Goal: Task Accomplishment & Management: Use online tool/utility

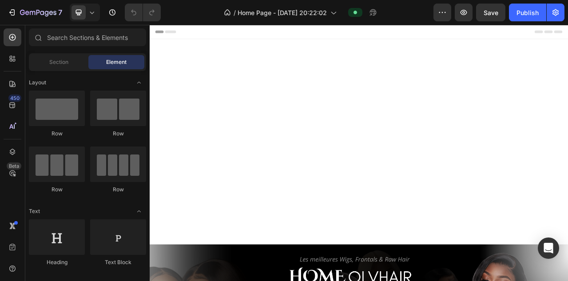
scroll to position [457, 0]
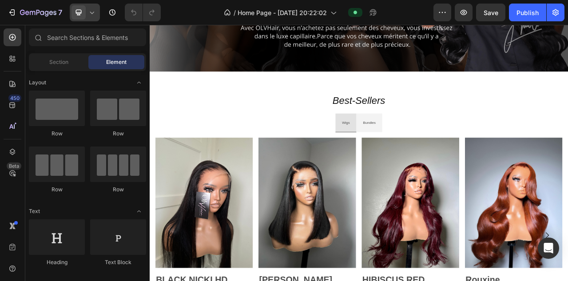
click at [96, 12] on icon at bounding box center [91, 12] width 9 height 9
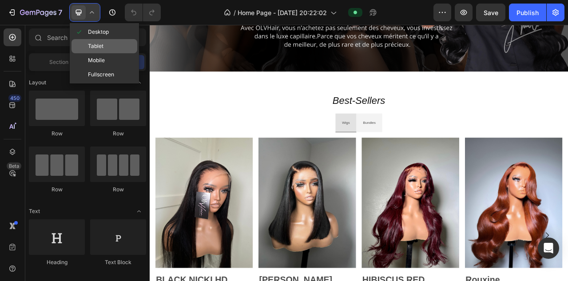
click at [95, 52] on div "Tablet" at bounding box center [104, 46] width 66 height 14
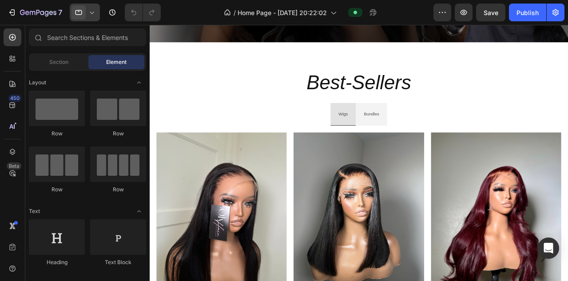
click at [93, 17] on div at bounding box center [85, 13] width 30 height 18
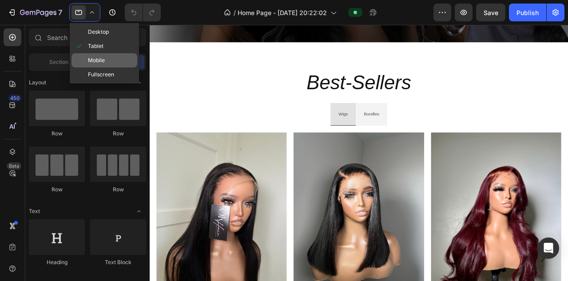
click at [97, 58] on span "Mobile" at bounding box center [96, 60] width 17 height 9
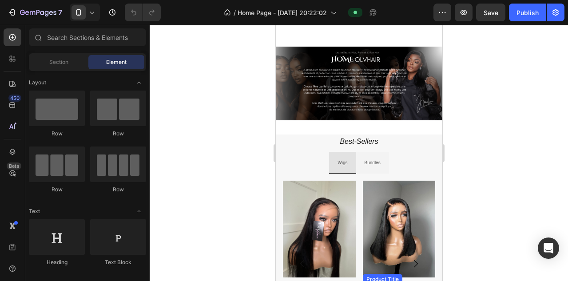
scroll to position [256, 0]
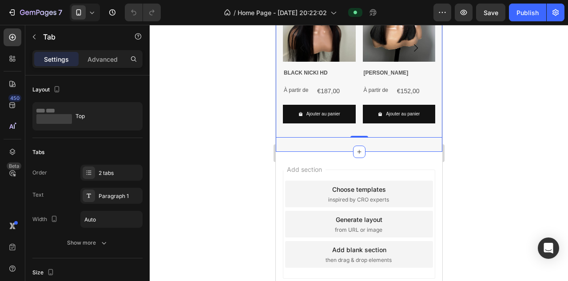
click at [392, 71] on div "Best-Sellers Heading Wigs Bundles Product Images BLACK NICKI HD Product Title À…" at bounding box center [358, 35] width 166 height 233
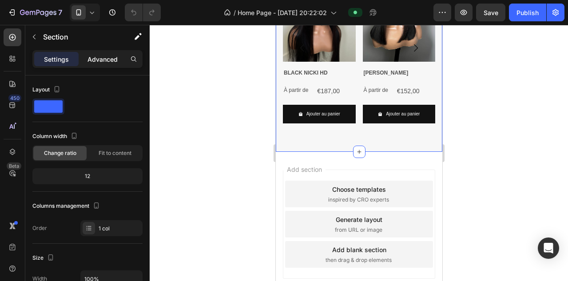
click at [93, 57] on p "Advanced" at bounding box center [102, 59] width 30 height 9
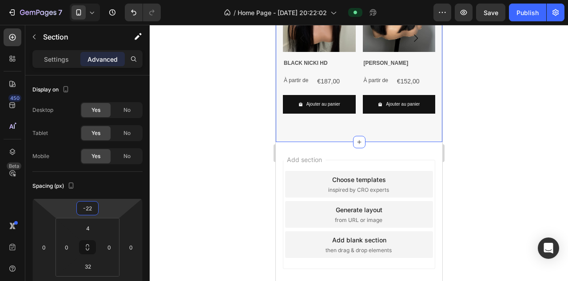
type input "-20"
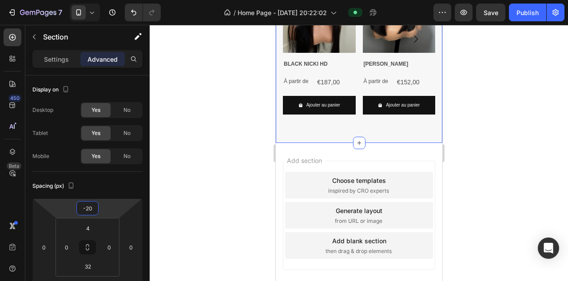
drag, startPoint x: 104, startPoint y: 209, endPoint x: 105, endPoint y: 214, distance: 4.5
click at [105, 0] on html "7 Version history / Home Page - [DATE] 20:22:02 Preview Save Publish 450 Beta S…" at bounding box center [284, 0] width 568 height 0
click at [527, 132] on div at bounding box center [359, 153] width 418 height 256
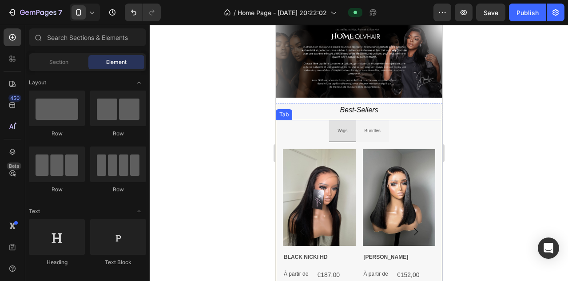
scroll to position [198, 0]
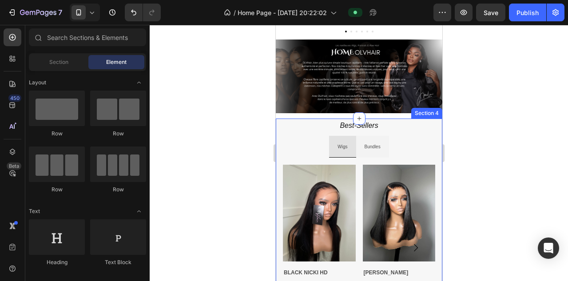
click at [320, 119] on div "Best-Sellers Heading Wigs Bundles Product Images BLACK NICKI HD Product Title À…" at bounding box center [358, 234] width 166 height 233
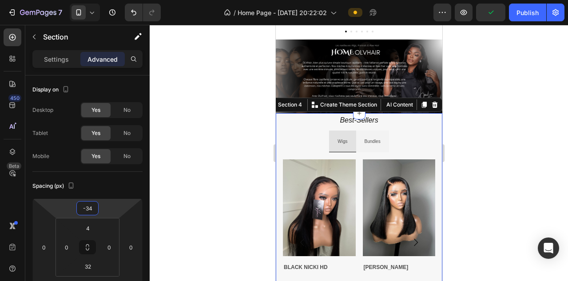
type input "-36"
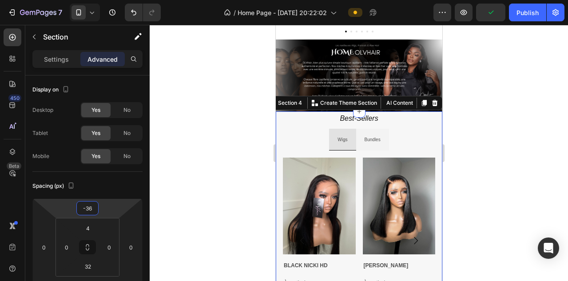
click at [106, 0] on html "7 Version history / Home Page - [DATE] 20:22:02 Preview Publish 450 Beta Sectio…" at bounding box center [284, 0] width 568 height 0
click at [457, 109] on div at bounding box center [359, 153] width 418 height 256
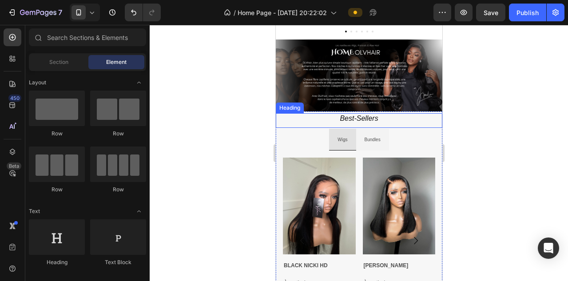
click at [457, 108] on div at bounding box center [359, 153] width 418 height 256
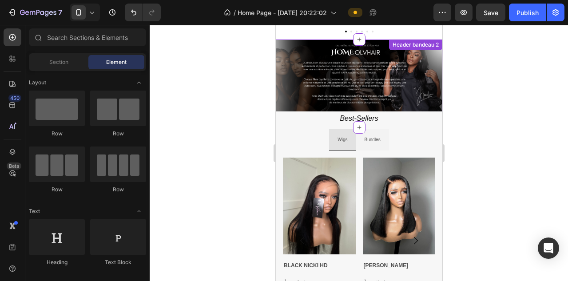
click at [209, 116] on div at bounding box center [359, 153] width 418 height 256
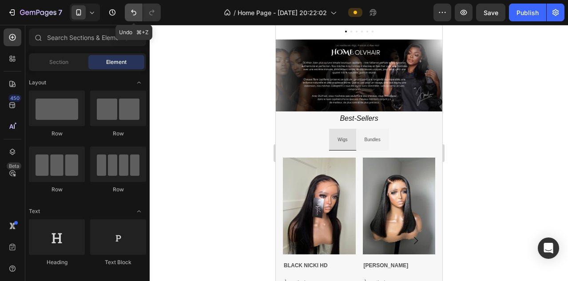
click at [130, 15] on icon "Undo/Redo" at bounding box center [133, 12] width 9 height 9
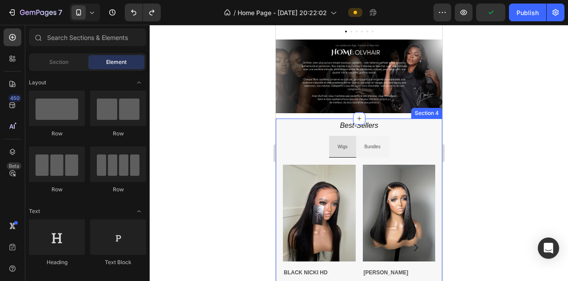
click at [433, 119] on div "Best-Sellers Heading Wigs Bundles Product Images BLACK NICKI HD Product Title À…" at bounding box center [358, 234] width 166 height 233
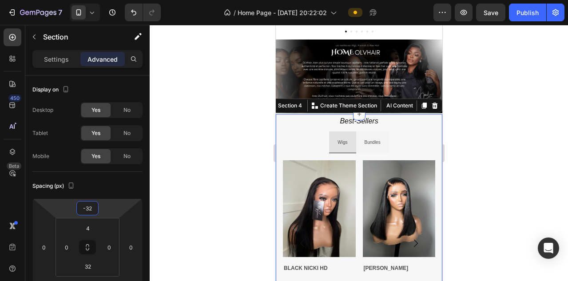
type input "-34"
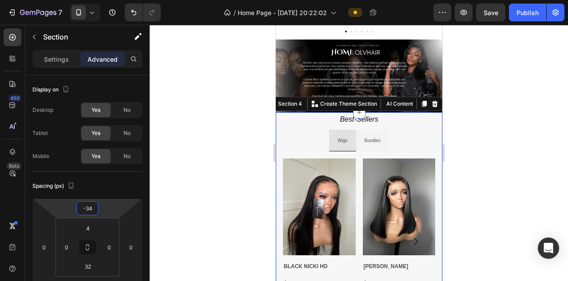
click at [109, 0] on html "7 Version history / Home Page - [DATE] 20:22:02 Preview Save Publish 450 Beta S…" at bounding box center [284, 0] width 568 height 0
click at [431, 171] on img at bounding box center [398, 206] width 73 height 97
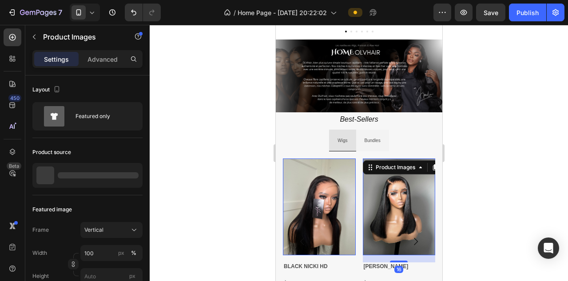
click at [510, 128] on div at bounding box center [359, 153] width 418 height 256
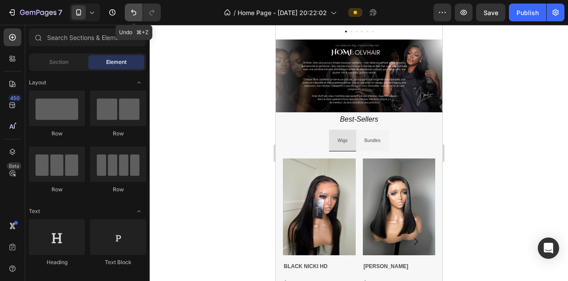
click at [134, 14] on icon "Undo/Redo" at bounding box center [133, 12] width 9 height 9
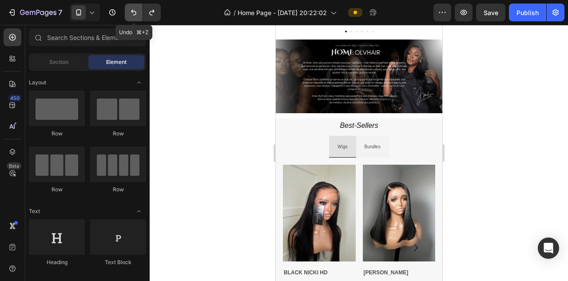
click at [135, 11] on icon "Undo/Redo" at bounding box center [133, 12] width 9 height 9
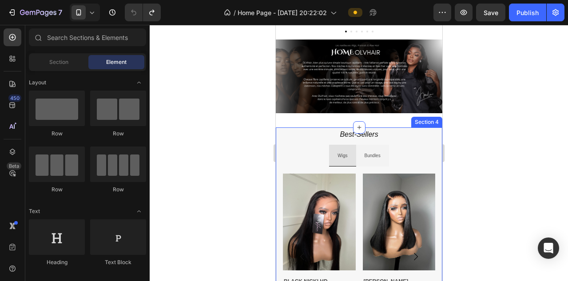
click at [423, 128] on div "Best-Sellers Heading Wigs Bundles Product Images BLACK NICKI HD Product Title À…" at bounding box center [358, 243] width 166 height 233
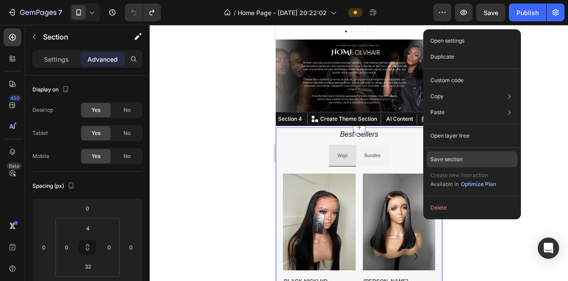
click at [456, 163] on p "Save section" at bounding box center [446, 159] width 32 height 8
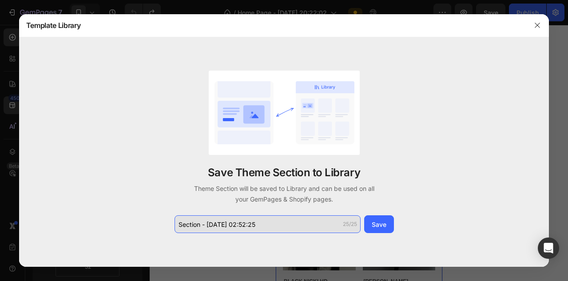
click at [243, 224] on input "Section - [DATE] 02:52:25" at bounding box center [267, 224] width 186 height 18
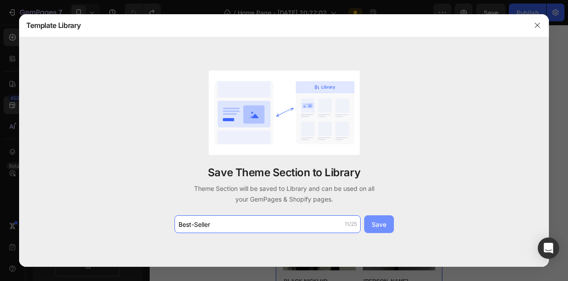
type input "Best-Seller"
click at [387, 227] on button "Save" at bounding box center [379, 224] width 30 height 18
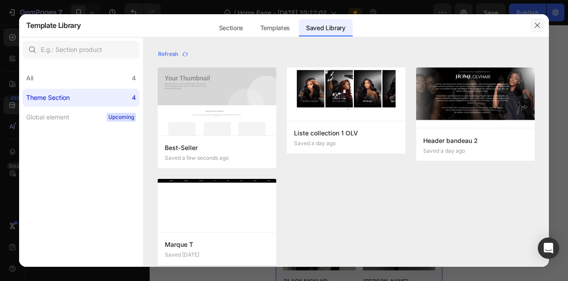
click at [536, 27] on icon "button" at bounding box center [536, 25] width 7 height 7
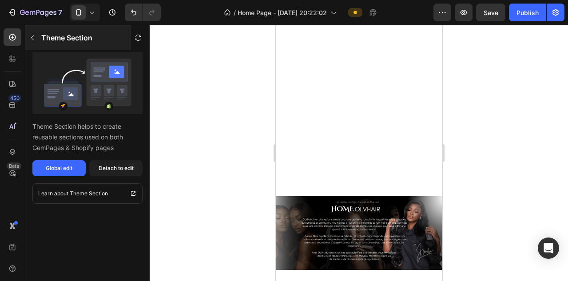
scroll to position [244, 0]
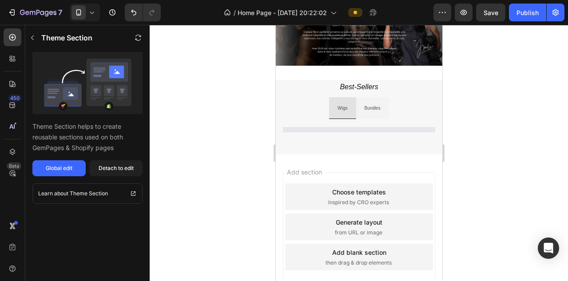
click at [94, 14] on icon at bounding box center [91, 12] width 9 height 9
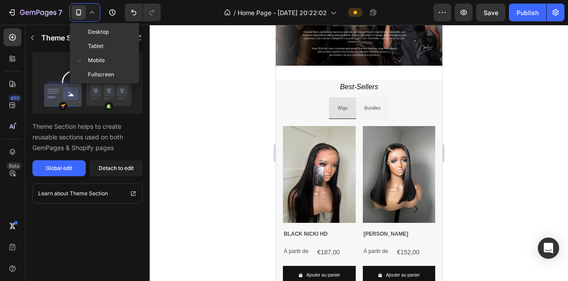
click at [94, 29] on span "Desktop" at bounding box center [98, 32] width 21 height 9
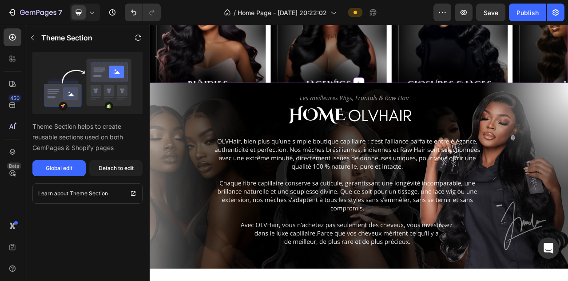
scroll to position [131, 0]
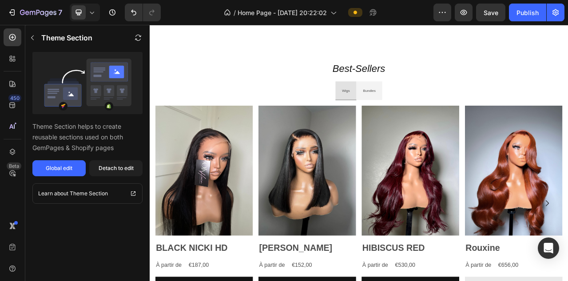
scroll to position [670, 0]
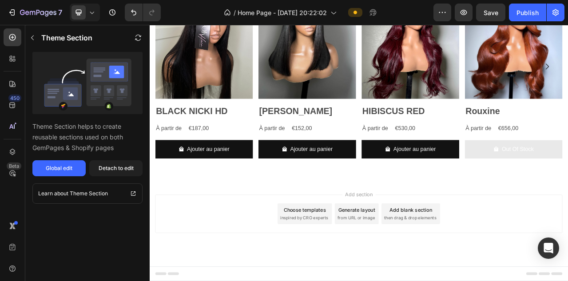
click at [474, 263] on div "Add blank section" at bounding box center [482, 260] width 54 height 9
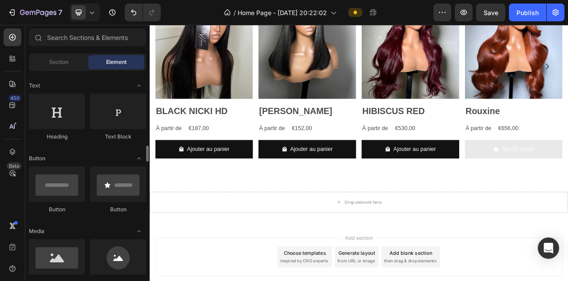
scroll to position [186, 0]
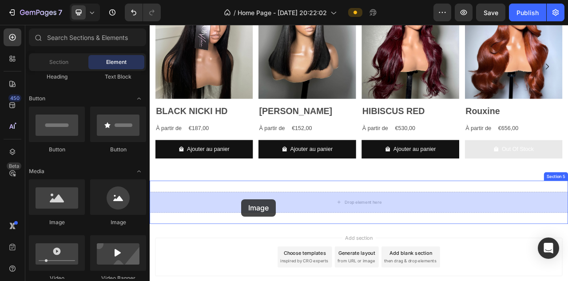
drag, startPoint x: 201, startPoint y: 224, endPoint x: 265, endPoint y: 247, distance: 68.8
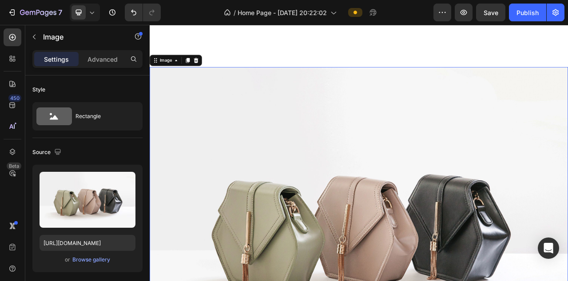
scroll to position [920, 0]
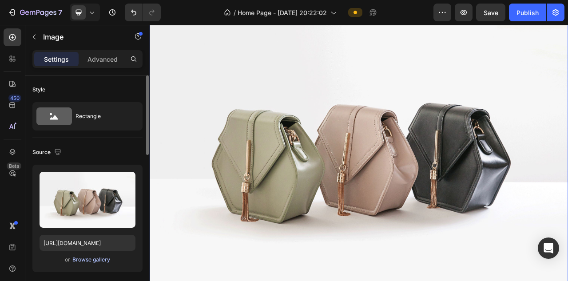
click at [83, 259] on div "Browse gallery" at bounding box center [91, 260] width 38 height 8
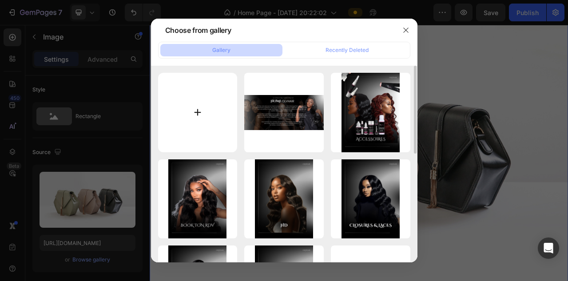
click at [209, 130] on input "file" at bounding box center [197, 112] width 79 height 79
click at [167, 114] on input "file" at bounding box center [197, 112] width 79 height 79
type input "C:\fakepath\Ajouter un titre (8).png"
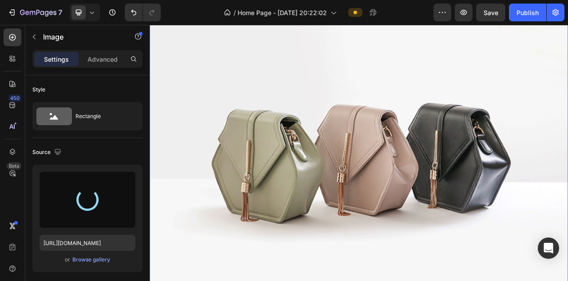
type input "[URL][DOMAIN_NAME]"
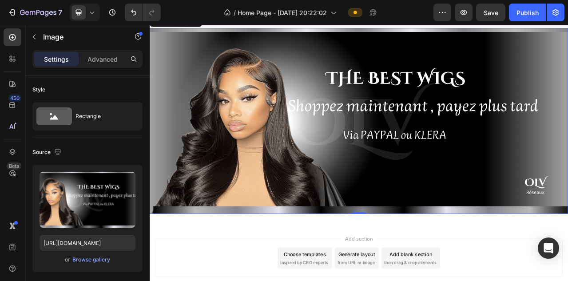
scroll to position [717, 0]
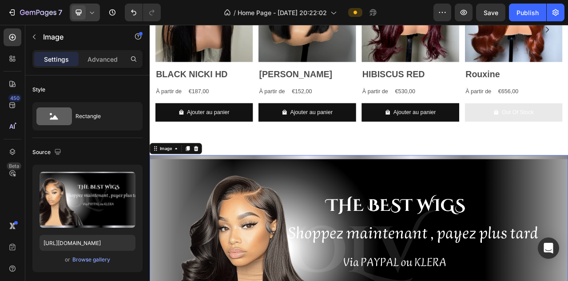
click at [95, 18] on div at bounding box center [85, 13] width 30 height 18
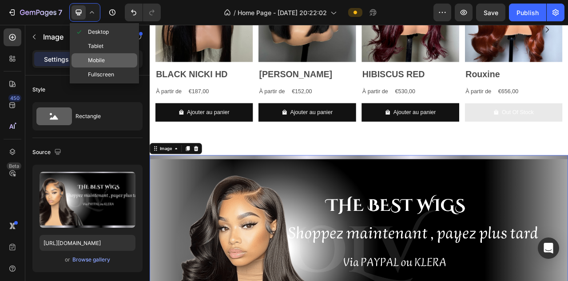
click at [95, 60] on span "Mobile" at bounding box center [96, 60] width 17 height 9
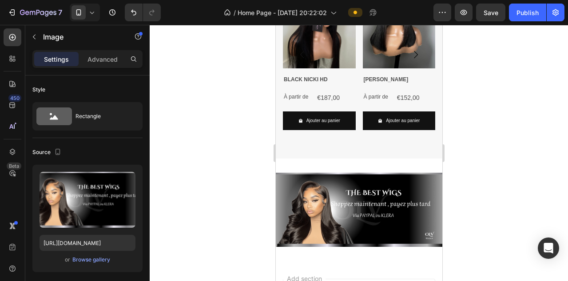
scroll to position [399, 0]
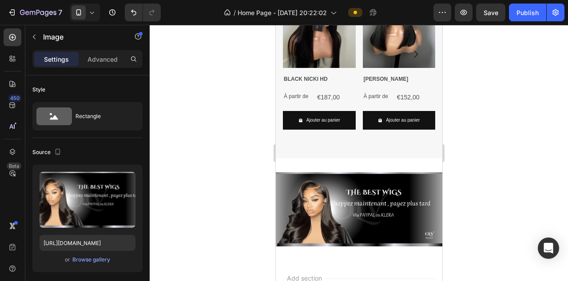
click at [386, 178] on img at bounding box center [358, 209] width 166 height 74
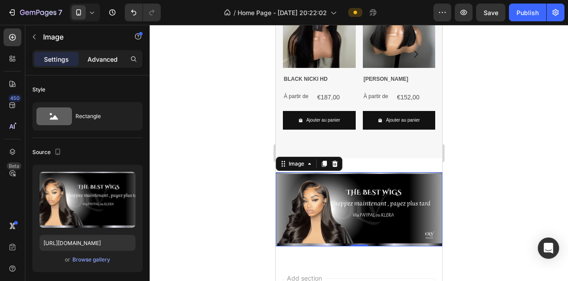
click at [102, 61] on p "Advanced" at bounding box center [102, 59] width 30 height 9
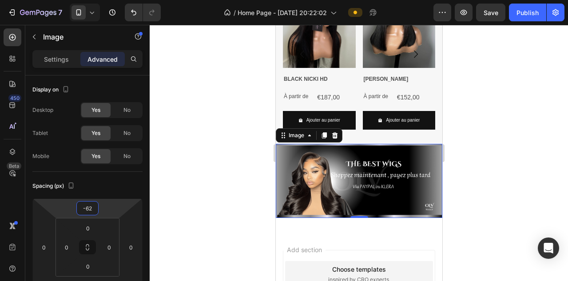
type input "-60"
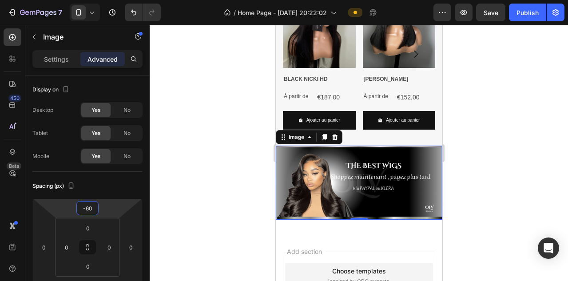
drag, startPoint x: 106, startPoint y: 206, endPoint x: 108, endPoint y: 220, distance: 13.4
click at [108, 0] on html "7 Version history / Home Page - [DATE] 20:22:02 Preview Save Publish 450 Beta S…" at bounding box center [284, 0] width 568 height 0
click at [467, 107] on div at bounding box center [359, 153] width 418 height 256
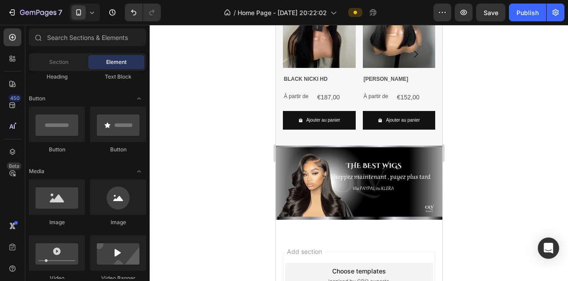
click at [467, 106] on div at bounding box center [359, 153] width 418 height 256
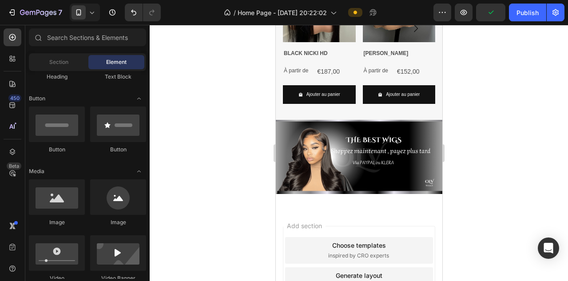
scroll to position [423, 0]
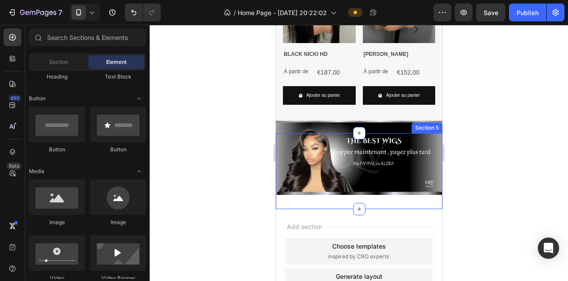
click at [348, 204] on div "Image Section 5" at bounding box center [358, 171] width 166 height 76
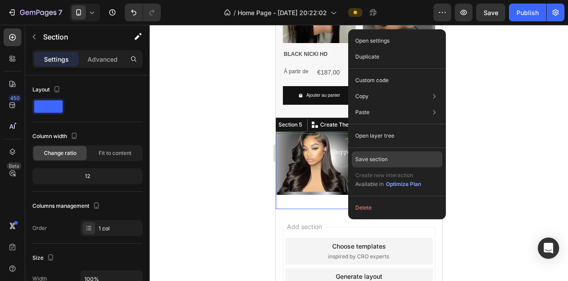
click at [373, 158] on p "Save section" at bounding box center [371, 159] width 32 height 8
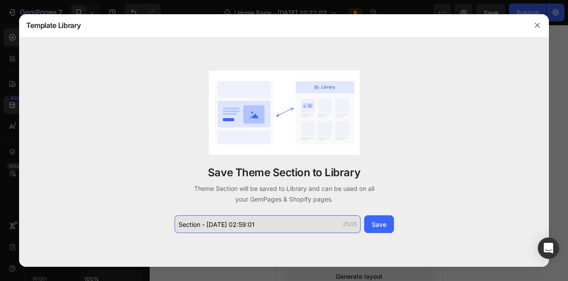
click at [241, 220] on input "Section - [DATE] 02:59:01" at bounding box center [267, 224] width 186 height 18
click at [241, 221] on input "Section - [DATE] 02:59:01" at bounding box center [267, 224] width 186 height 18
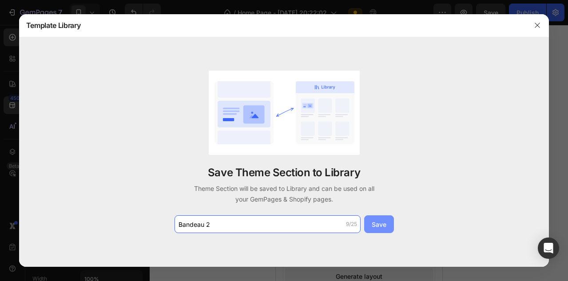
type input "Bandeau 2"
click at [388, 225] on button "Save" at bounding box center [379, 224] width 30 height 18
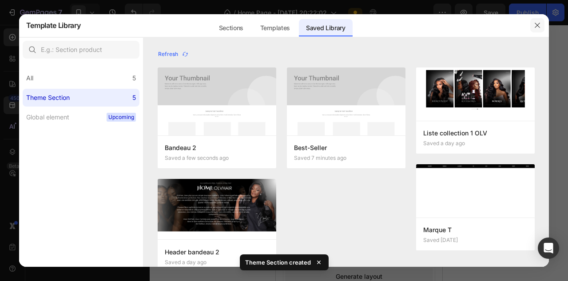
click at [535, 28] on icon "button" at bounding box center [536, 25] width 7 height 7
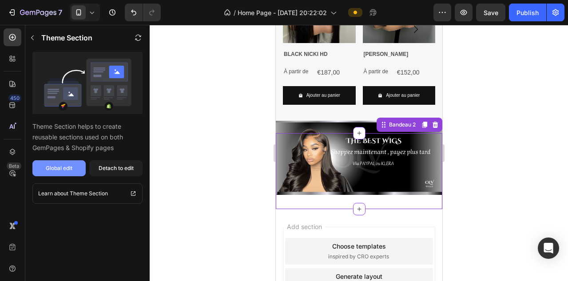
click at [75, 171] on button "Global edit" at bounding box center [58, 168] width 53 height 16
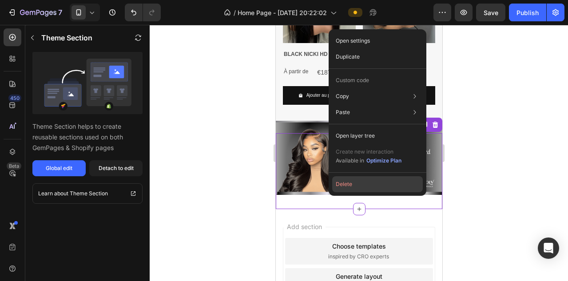
click at [371, 187] on button "Delete" at bounding box center [377, 184] width 91 height 16
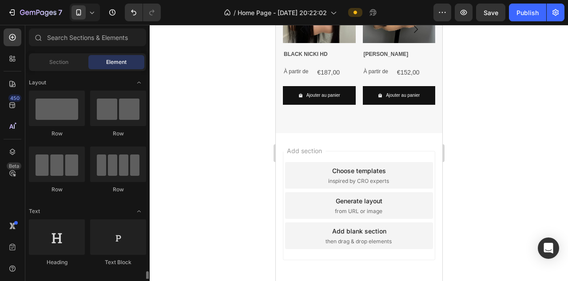
scroll to position [186, 0]
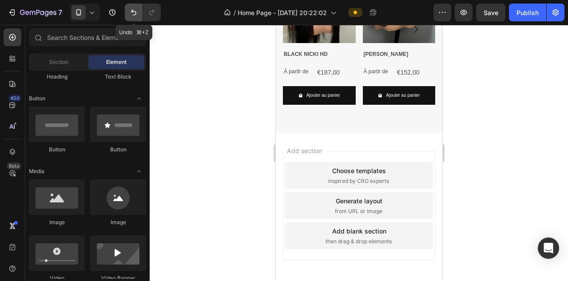
click at [133, 16] on icon "Undo/Redo" at bounding box center [133, 12] width 9 height 9
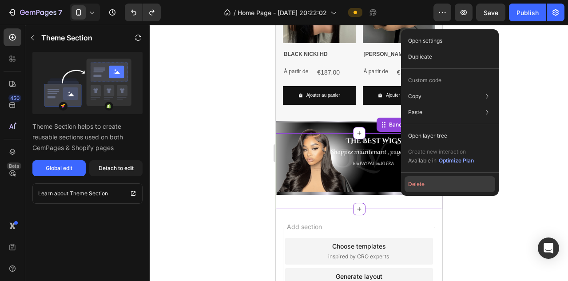
click at [428, 180] on button "Delete" at bounding box center [449, 184] width 91 height 16
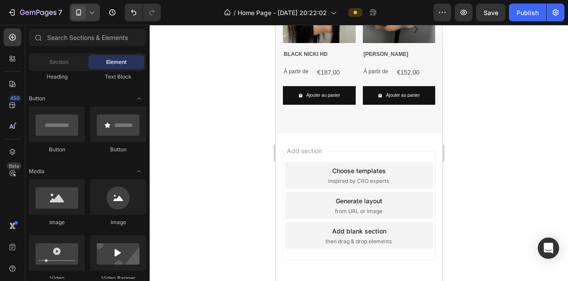
click at [89, 19] on div at bounding box center [85, 13] width 30 height 18
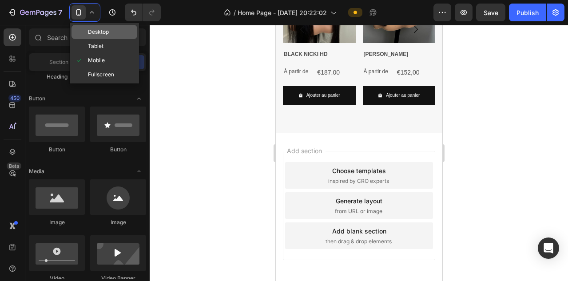
click at [103, 31] on span "Desktop" at bounding box center [98, 32] width 21 height 9
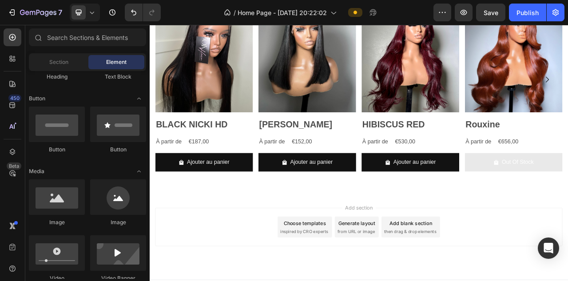
scroll to position [415, 0]
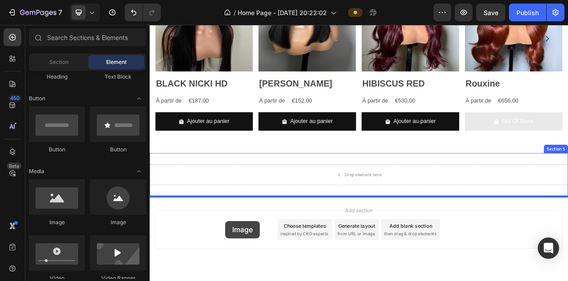
scroll to position [495, 0]
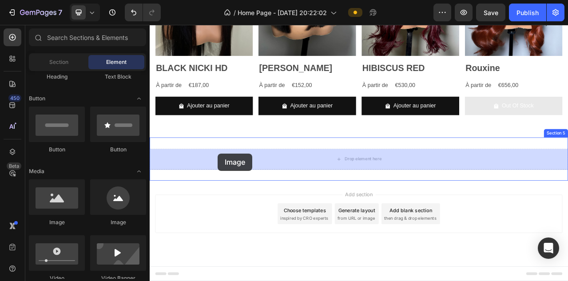
drag, startPoint x: 196, startPoint y: 221, endPoint x: 236, endPoint y: 189, distance: 52.1
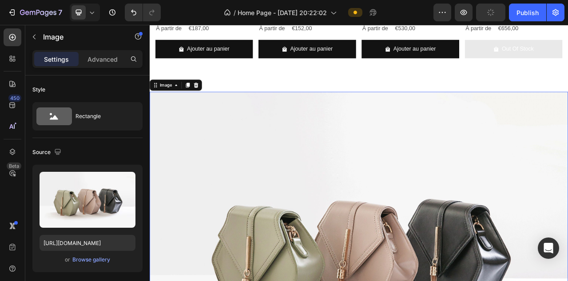
scroll to position [590, 0]
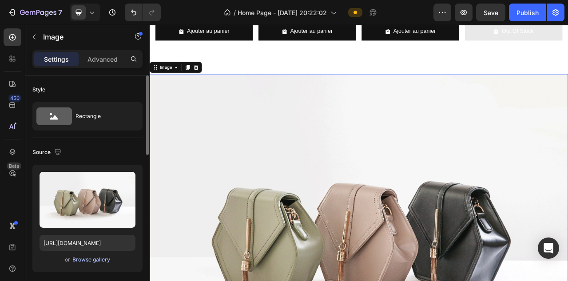
click at [97, 260] on div "Browse gallery" at bounding box center [91, 260] width 38 height 8
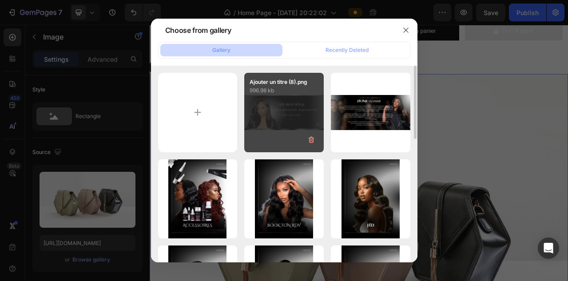
click at [279, 115] on div "Ajouter un titre (8).png 996.98 kb" at bounding box center [283, 112] width 79 height 79
type input "[URL][DOMAIN_NAME]"
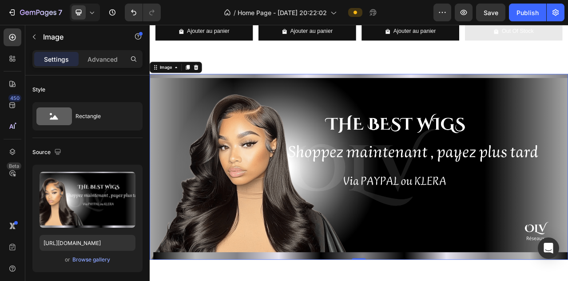
click at [91, 15] on icon at bounding box center [91, 12] width 9 height 9
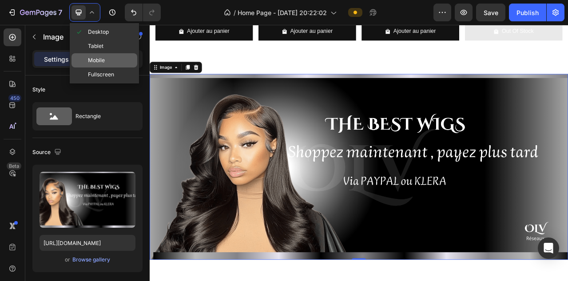
click at [92, 59] on span "Mobile" at bounding box center [96, 60] width 17 height 9
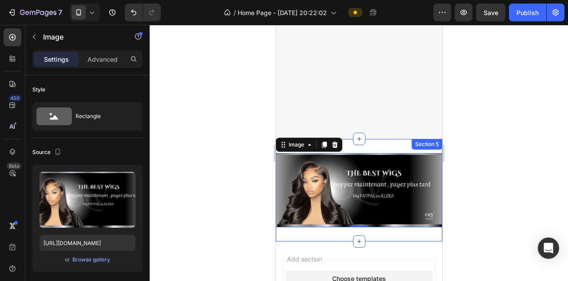
scroll to position [404, 0]
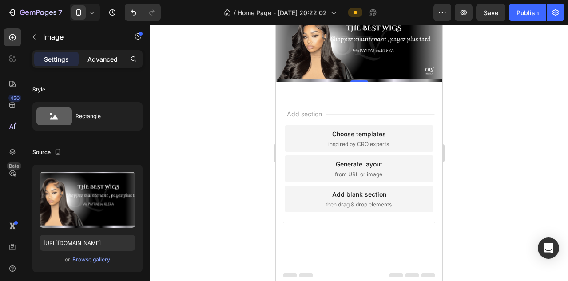
click at [107, 62] on p "Advanced" at bounding box center [102, 59] width 30 height 9
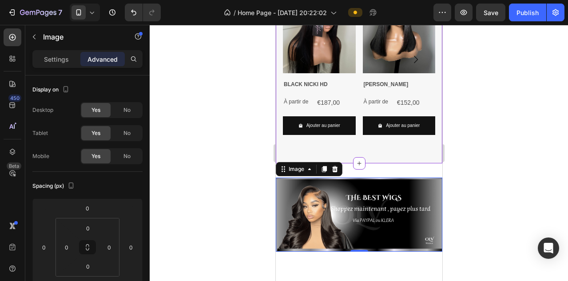
scroll to position [393, 0]
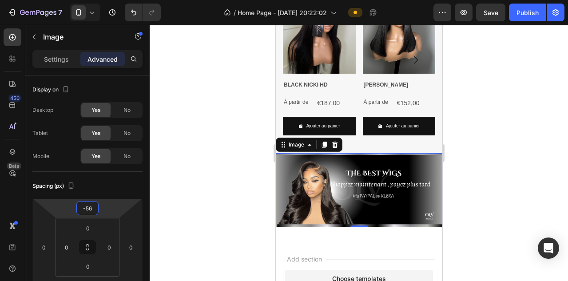
type input "-58"
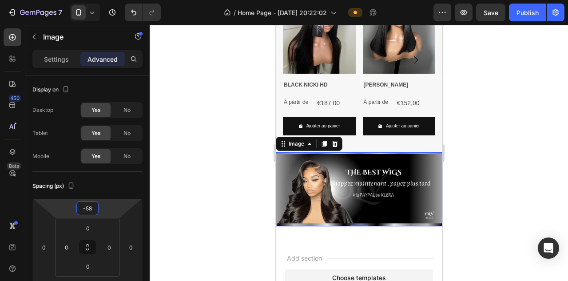
drag, startPoint x: 106, startPoint y: 211, endPoint x: 107, endPoint y: 221, distance: 9.4
click at [107, 0] on html "7 Version history / Home Page - [DATE] 20:22:02 Preview Save Publish 450 Beta S…" at bounding box center [284, 0] width 568 height 0
click at [526, 142] on div at bounding box center [359, 153] width 418 height 256
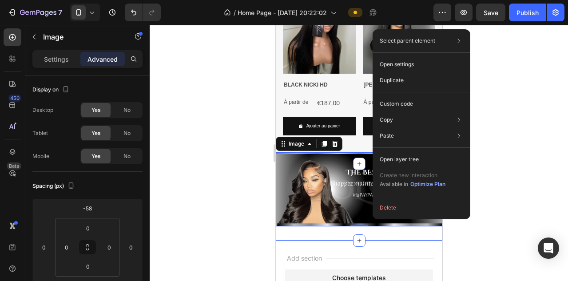
click at [313, 232] on div "Image 0 Section 5" at bounding box center [358, 202] width 166 height 77
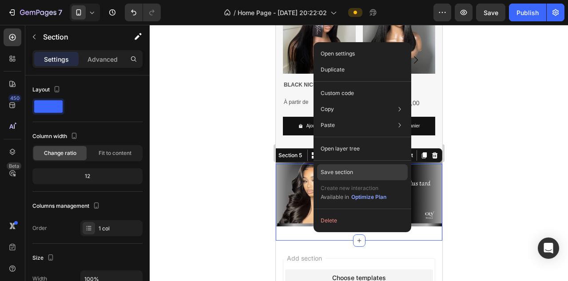
click at [339, 174] on p "Save section" at bounding box center [336, 172] width 32 height 8
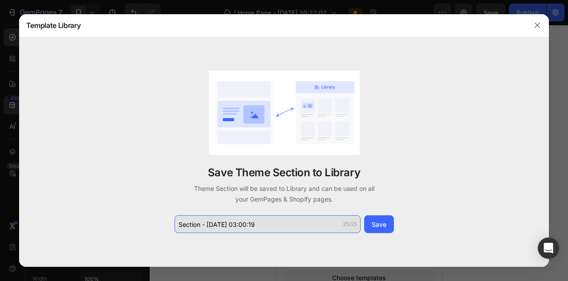
click at [226, 229] on input "Section - [DATE] 03:00:19" at bounding box center [267, 224] width 186 height 18
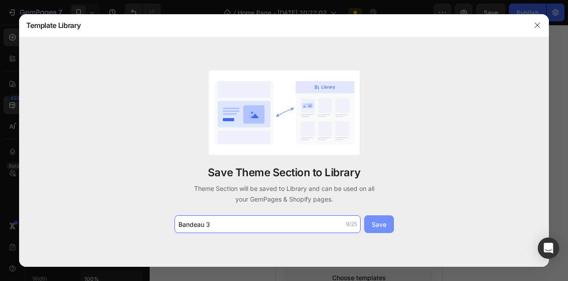
type input "Bandeau 3"
click at [379, 226] on div "Save" at bounding box center [378, 224] width 15 height 9
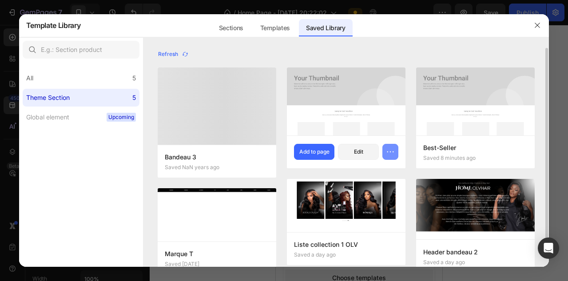
click at [393, 150] on icon "button" at bounding box center [390, 151] width 9 height 9
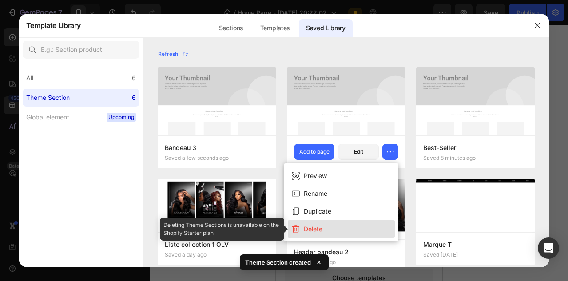
click at [332, 228] on button "Delete" at bounding box center [341, 229] width 107 height 18
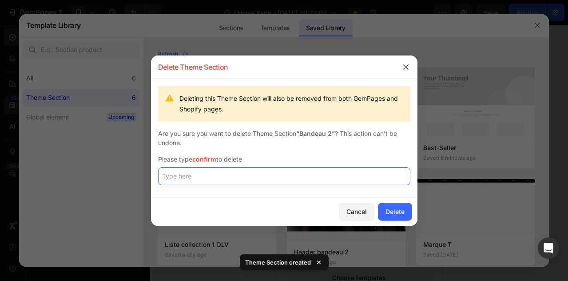
click at [247, 175] on input "text" at bounding box center [284, 176] width 252 height 18
click at [223, 172] on input "text" at bounding box center [284, 176] width 252 height 18
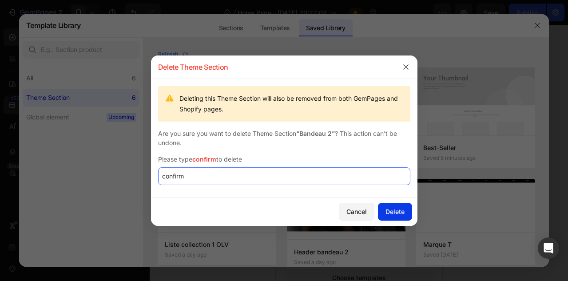
type input "confirm"
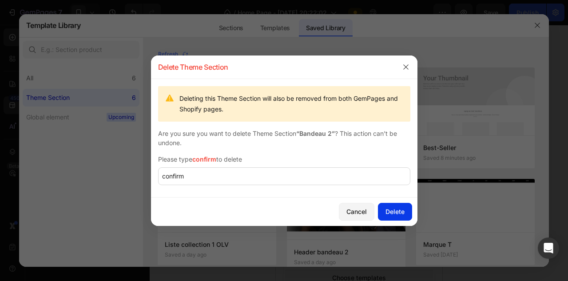
click at [389, 212] on div "Delete" at bounding box center [394, 211] width 19 height 9
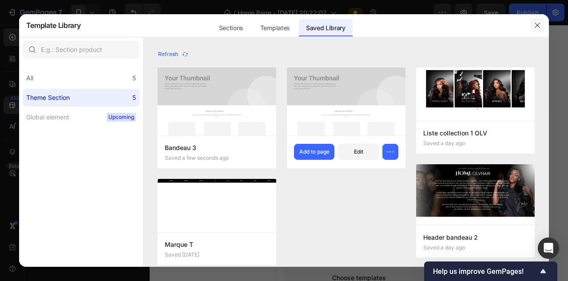
click at [540, 26] on icon "button" at bounding box center [536, 25] width 7 height 7
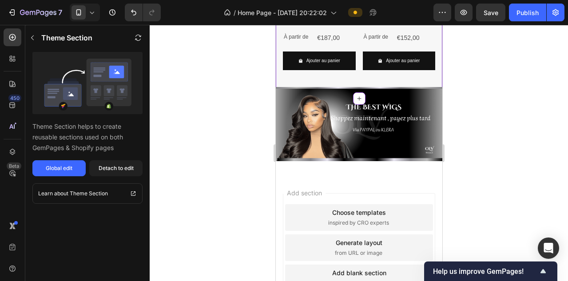
scroll to position [462, 0]
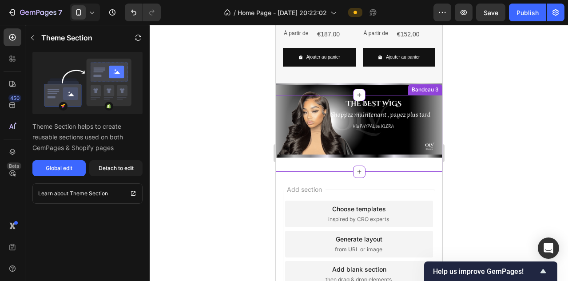
click at [322, 100] on img at bounding box center [358, 120] width 166 height 74
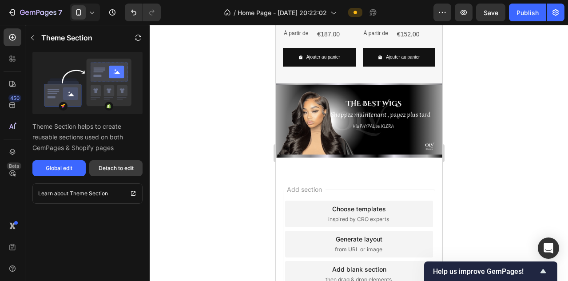
click at [136, 164] on button "Detach to edit" at bounding box center [115, 168] width 53 height 16
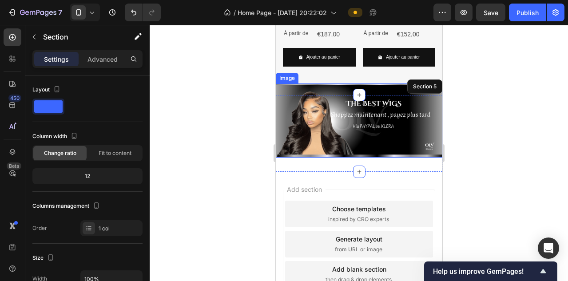
click at [332, 95] on img at bounding box center [358, 120] width 166 height 74
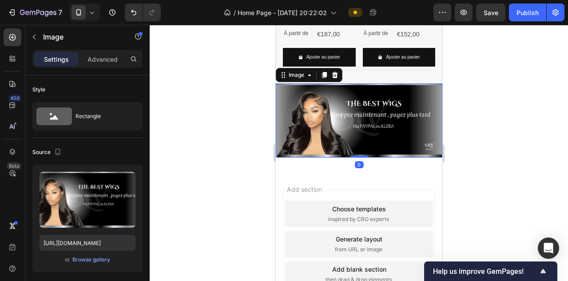
click at [99, 50] on div "Settings Advanced" at bounding box center [87, 59] width 110 height 18
click at [97, 57] on p "Advanced" at bounding box center [102, 59] width 30 height 9
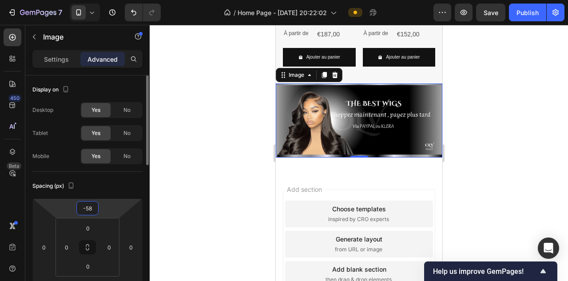
click at [93, 212] on input "-58" at bounding box center [88, 207] width 18 height 13
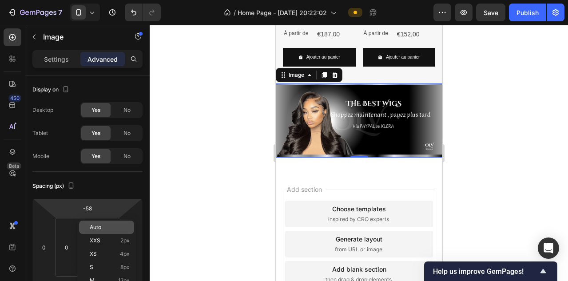
click at [93, 229] on span "Auto" at bounding box center [96, 227] width 12 height 6
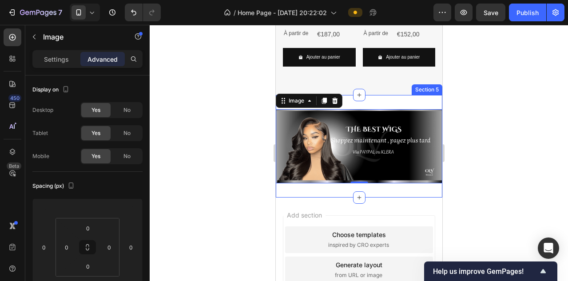
click at [472, 107] on div at bounding box center [359, 153] width 418 height 256
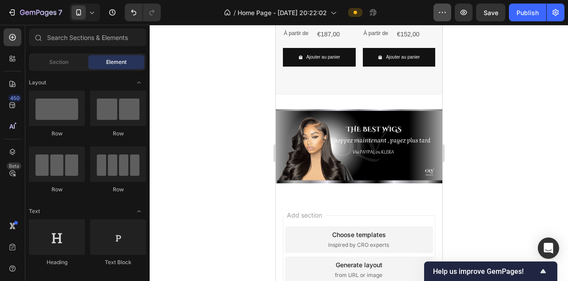
click at [444, 7] on button "button" at bounding box center [442, 13] width 18 height 18
click at [168, 48] on div at bounding box center [359, 153] width 418 height 256
click at [364, 156] on img at bounding box center [358, 146] width 166 height 74
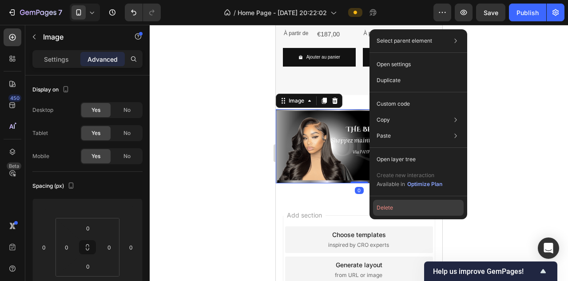
click at [384, 207] on button "Delete" at bounding box center [418, 208] width 91 height 16
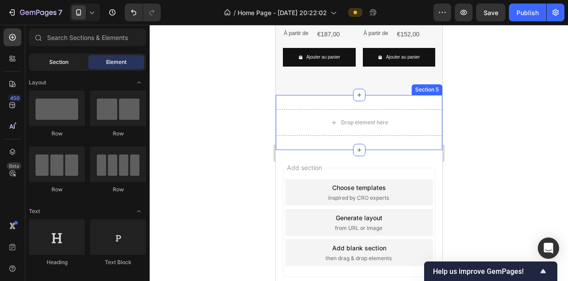
click at [52, 64] on span "Section" at bounding box center [58, 62] width 19 height 8
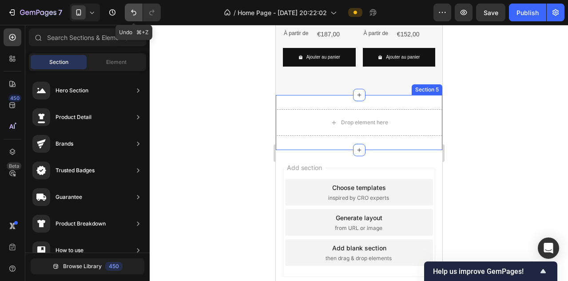
click at [132, 15] on icon "Undo/Redo" at bounding box center [133, 12] width 9 height 9
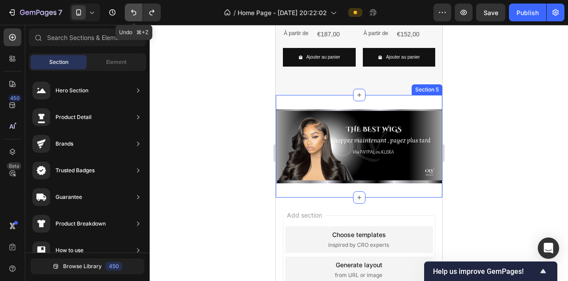
click at [132, 15] on icon "Undo/Redo" at bounding box center [133, 12] width 9 height 9
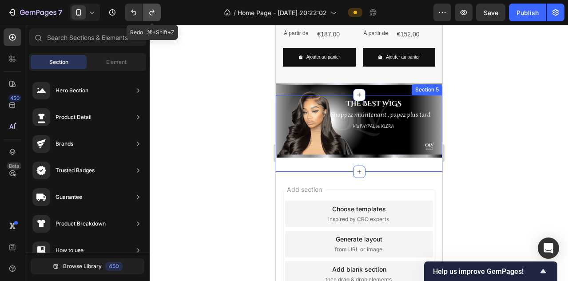
click at [159, 15] on button "Undo/Redo" at bounding box center [152, 13] width 18 height 18
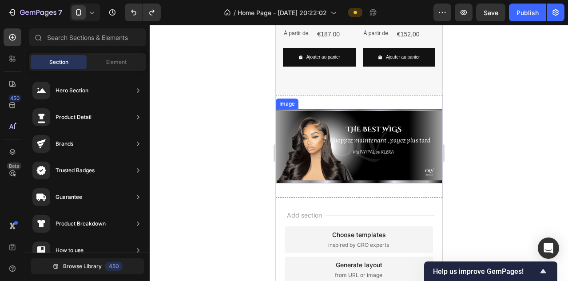
click at [325, 132] on img at bounding box center [358, 146] width 166 height 74
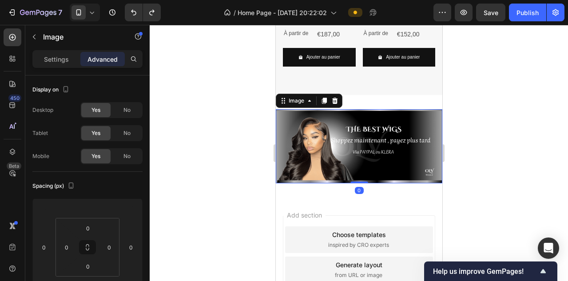
click at [229, 165] on div at bounding box center [359, 153] width 418 height 256
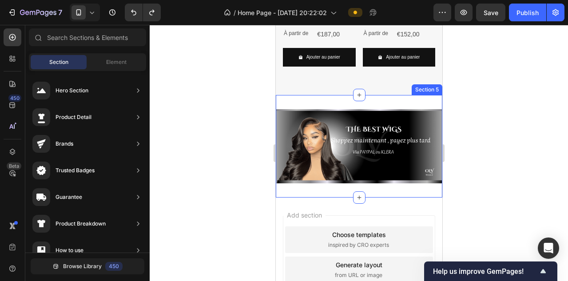
click at [288, 189] on div "Image Section 5" at bounding box center [358, 146] width 166 height 103
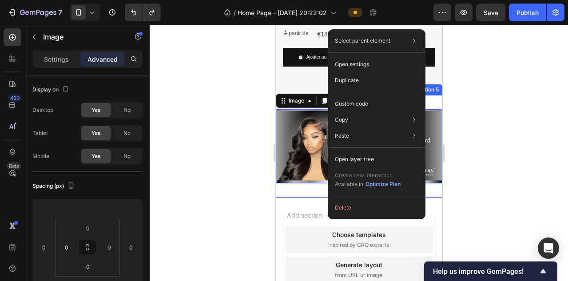
click at [290, 190] on div "Image 0 Section 5" at bounding box center [358, 146] width 166 height 103
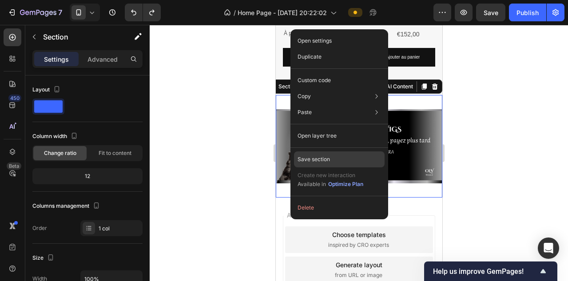
click at [315, 161] on p "Save section" at bounding box center [313, 159] width 32 height 8
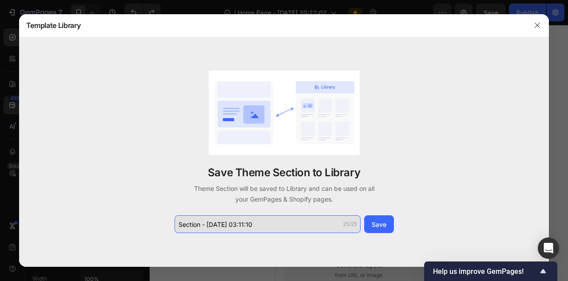
click at [223, 221] on input "Section - [DATE] 03:11:10" at bounding box center [267, 224] width 186 height 18
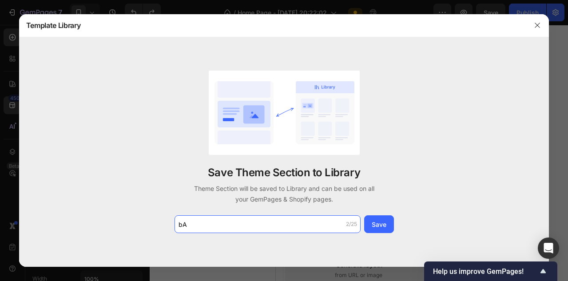
type input "b"
type input "Bandeau 3"
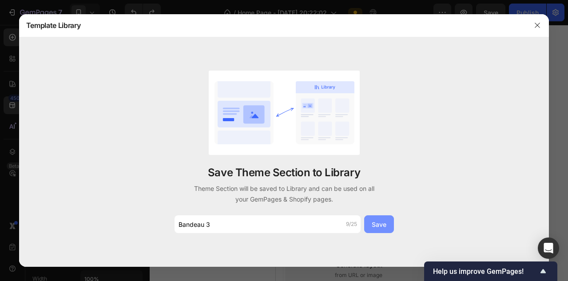
click at [373, 223] on div "Save" at bounding box center [378, 224] width 15 height 9
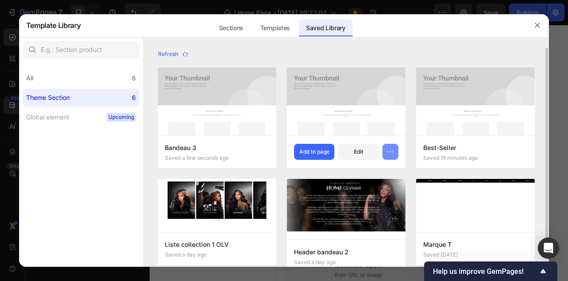
click at [390, 149] on icon "button" at bounding box center [390, 151] width 9 height 9
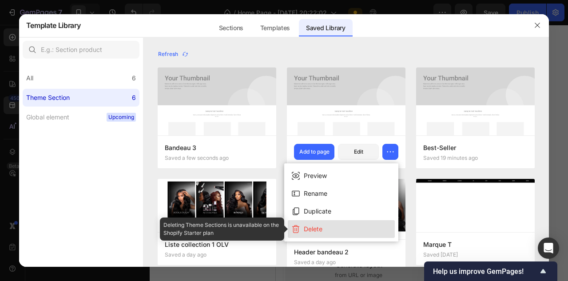
click at [329, 233] on button "Delete" at bounding box center [341, 229] width 107 height 18
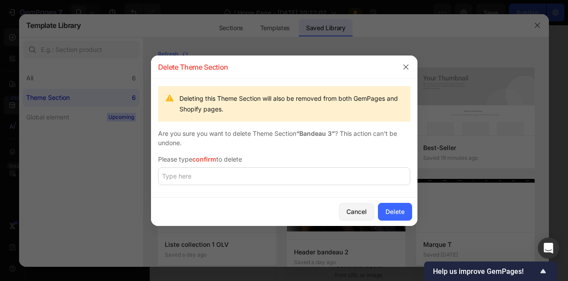
click at [313, 165] on div "Deleting this Theme Section will also be removed from both GemPages and Shopify…" at bounding box center [284, 138] width 266 height 118
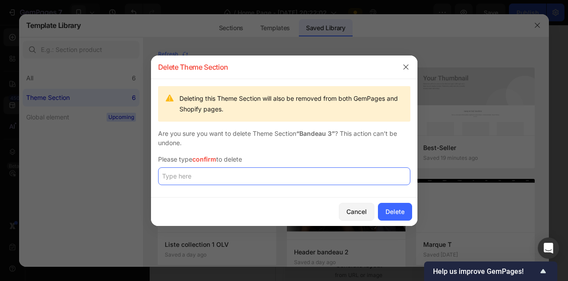
click at [295, 177] on input "text" at bounding box center [284, 176] width 252 height 18
type input "confirm"
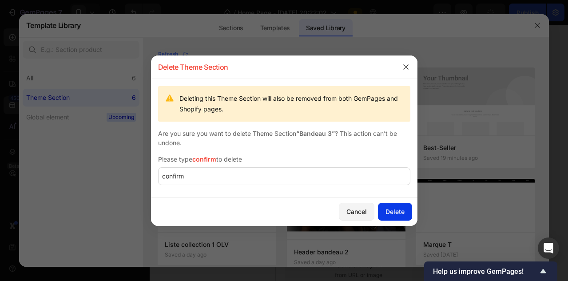
click at [397, 206] on button "Delete" at bounding box center [395, 212] width 34 height 18
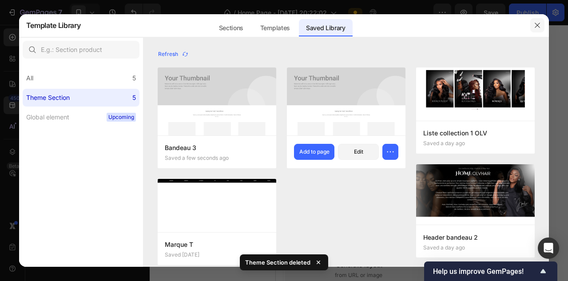
click at [539, 25] on icon "button" at bounding box center [536, 25] width 7 height 7
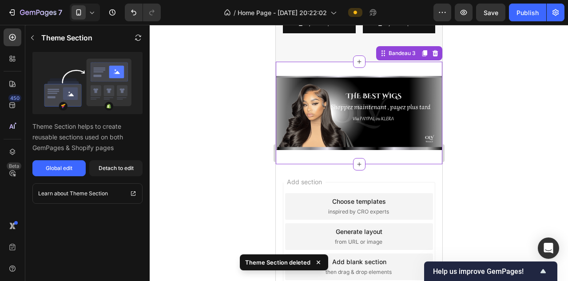
scroll to position [513, 0]
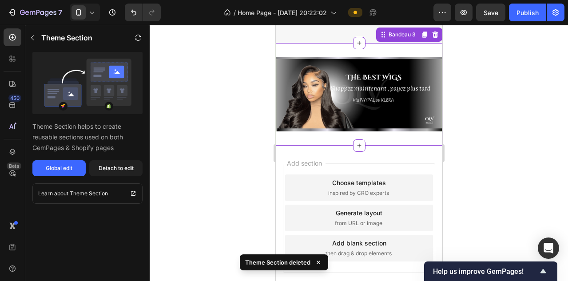
click at [344, 245] on div "Add blank section" at bounding box center [359, 242] width 54 height 9
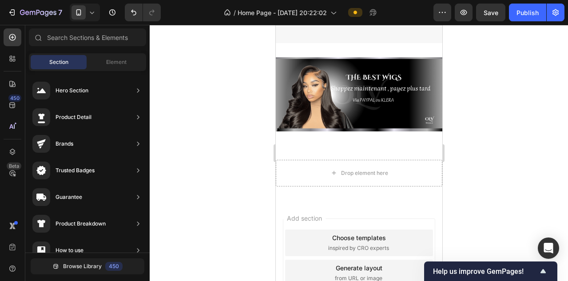
click at [85, 22] on div "7 Version history / Home Page - [DATE] 20:22:02 Preview Save Publish" at bounding box center [284, 12] width 568 height 25
click at [92, 16] on icon at bounding box center [91, 12] width 9 height 9
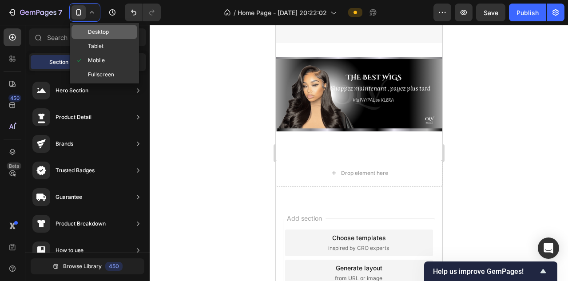
click at [86, 35] on span at bounding box center [81, 31] width 13 height 7
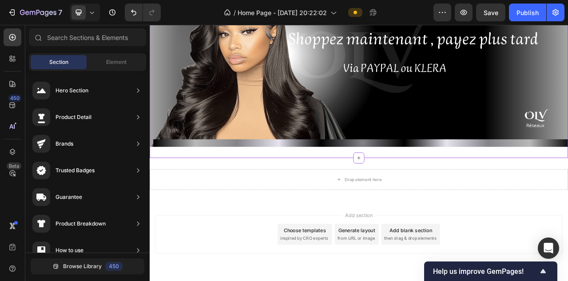
scroll to position [761, 0]
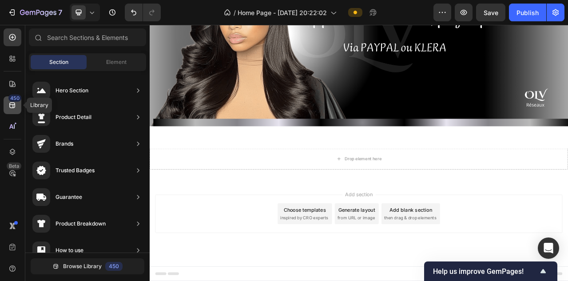
click at [14, 107] on icon at bounding box center [12, 106] width 6 height 6
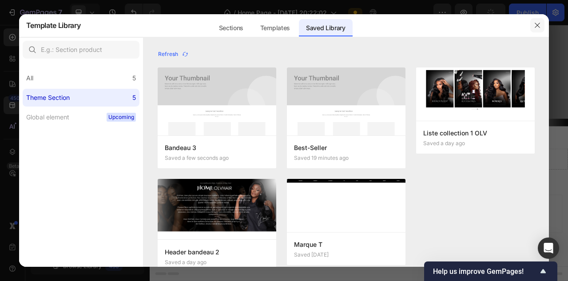
drag, startPoint x: 543, startPoint y: 23, endPoint x: 452, endPoint y: 4, distance: 93.0
click at [543, 23] on button "button" at bounding box center [537, 25] width 14 height 14
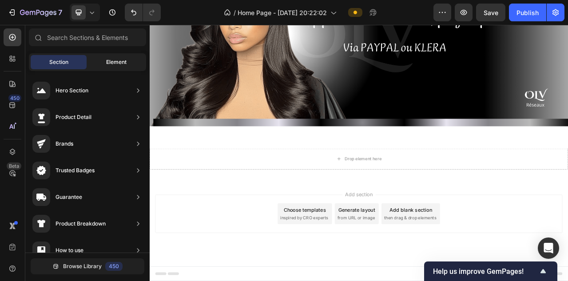
click at [125, 62] on span "Element" at bounding box center [116, 62] width 20 height 8
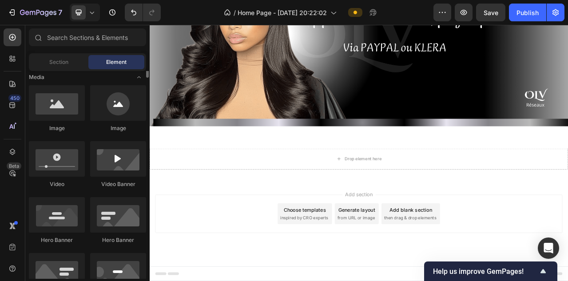
scroll to position [234, 0]
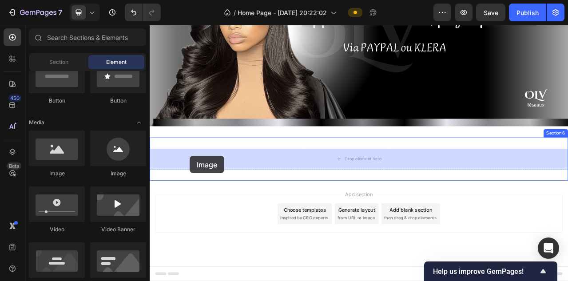
drag, startPoint x: 212, startPoint y: 176, endPoint x: 201, endPoint y: 192, distance: 19.3
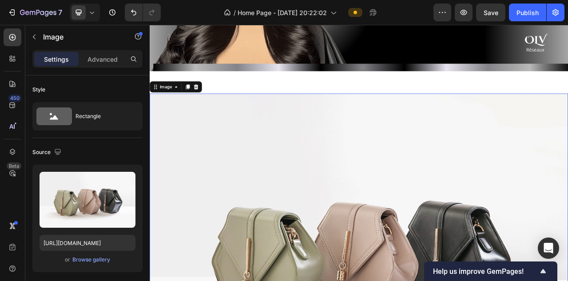
scroll to position [893, 0]
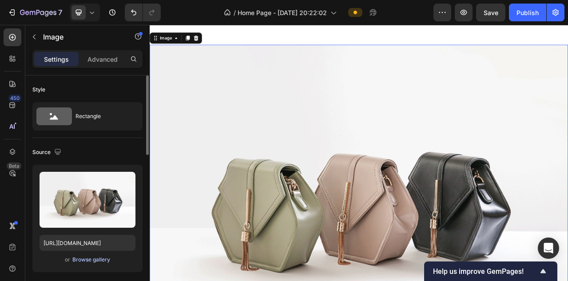
click at [110, 257] on button "Browse gallery" at bounding box center [91, 259] width 39 height 9
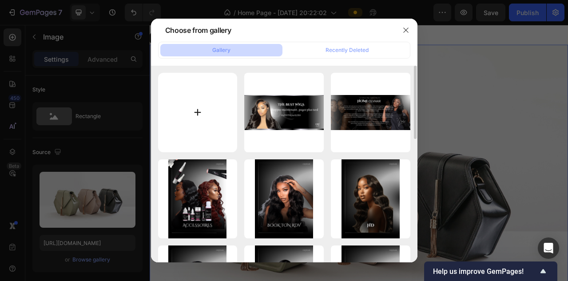
click at [203, 117] on input "file" at bounding box center [197, 112] width 79 height 79
type input "C:\fakepath\Ajouter un titre (10).png"
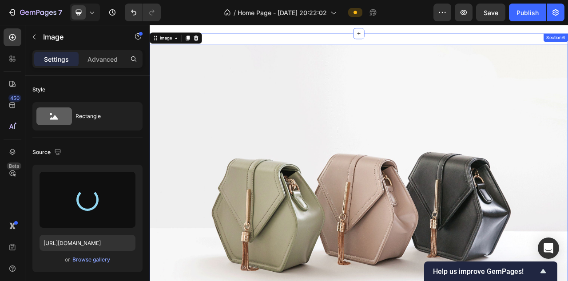
type input "[URL][DOMAIN_NAME]"
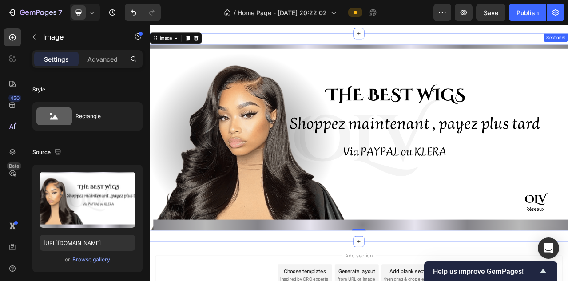
click at [256, 43] on div "Image 0 Section 6" at bounding box center [416, 168] width 533 height 265
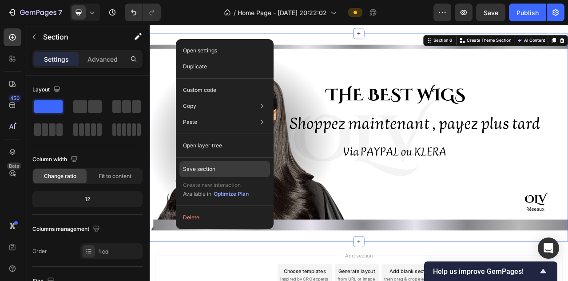
click at [233, 165] on div "Save section" at bounding box center [224, 169] width 91 height 16
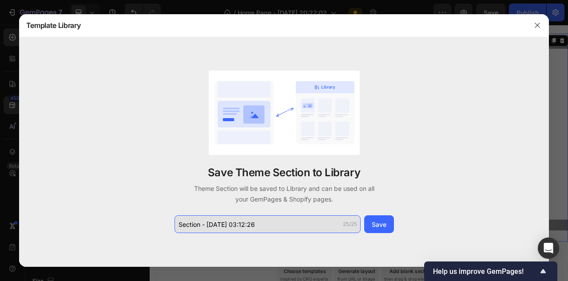
click at [232, 226] on input "Section - [DATE] 03:12:26" at bounding box center [267, 224] width 186 height 18
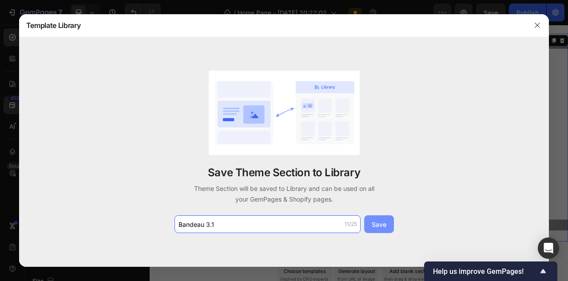
type input "Bandeau 3.1"
click at [383, 228] on div "Save" at bounding box center [378, 224] width 15 height 9
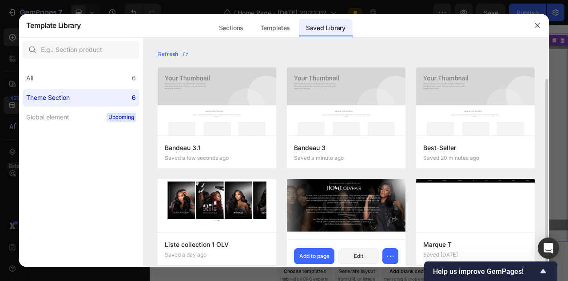
scroll to position [16, 0]
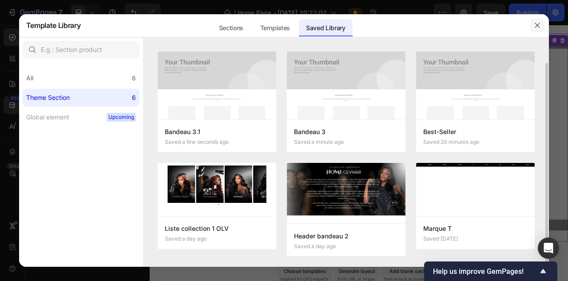
click at [537, 24] on icon "button" at bounding box center [536, 25] width 7 height 7
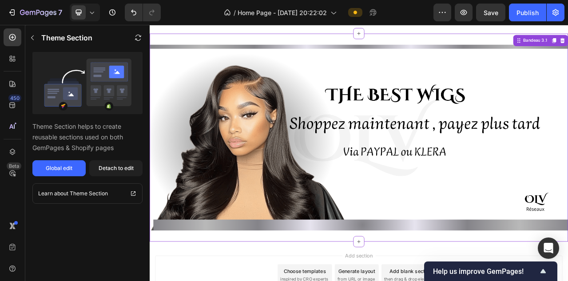
scroll to position [971, 0]
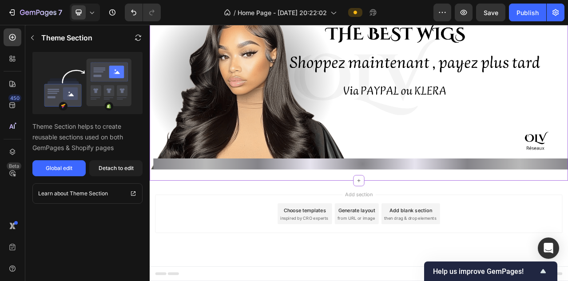
click at [468, 275] on div "Add blank section then drag & drop elements" at bounding box center [482, 265] width 75 height 27
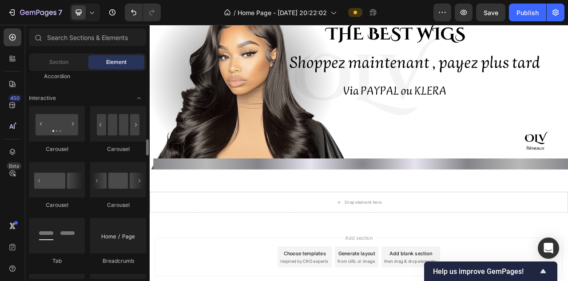
scroll to position [871, 0]
click at [105, 134] on div at bounding box center [118, 125] width 56 height 36
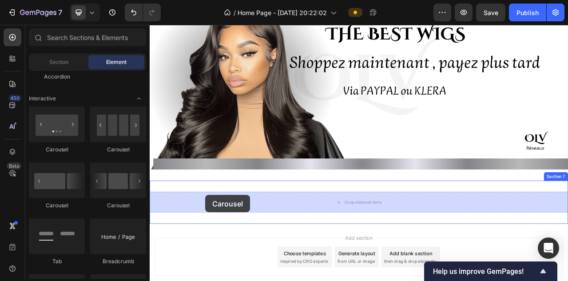
drag, startPoint x: 264, startPoint y: 155, endPoint x: 220, endPoint y: 241, distance: 96.5
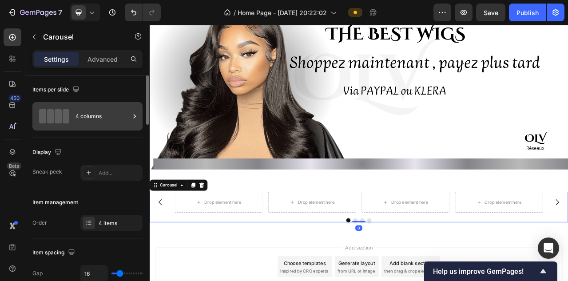
click at [100, 113] on div "4 columns" at bounding box center [102, 116] width 54 height 20
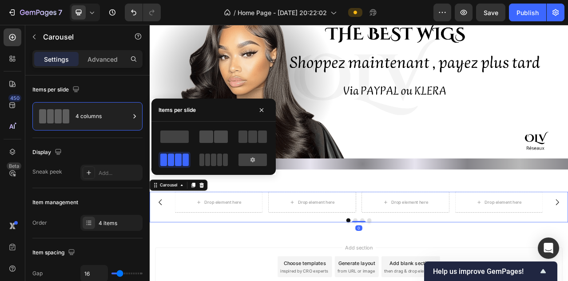
click at [204, 132] on span at bounding box center [206, 136] width 14 height 12
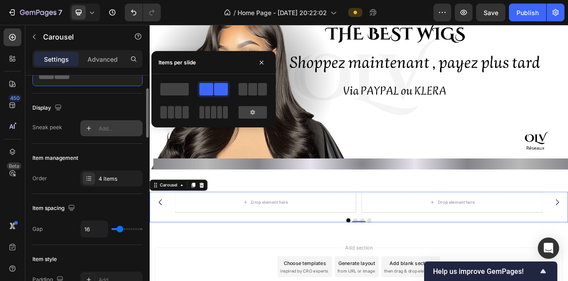
scroll to position [51, 0]
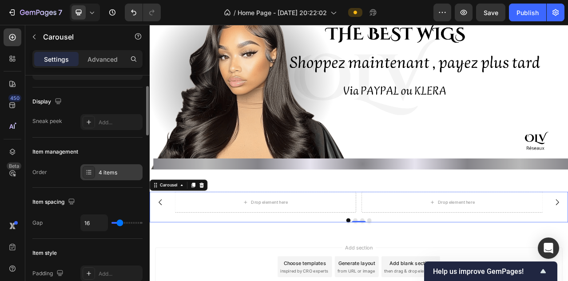
click at [107, 173] on div "4 items" at bounding box center [120, 173] width 42 height 8
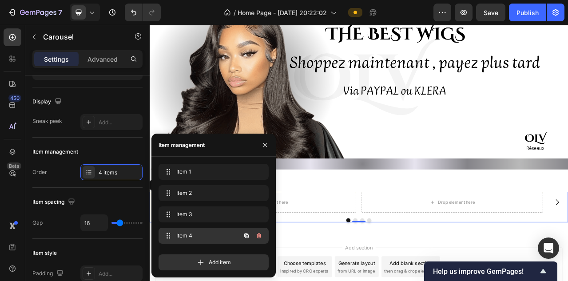
click at [258, 233] on icon "button" at bounding box center [259, 235] width 4 height 5
click at [258, 233] on div "Delete" at bounding box center [253, 236] width 16 height 8
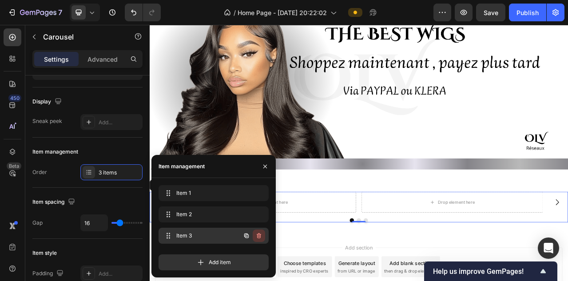
click at [258, 232] on icon "button" at bounding box center [258, 235] width 7 height 7
click at [258, 232] on div "Delete" at bounding box center [253, 236] width 16 height 8
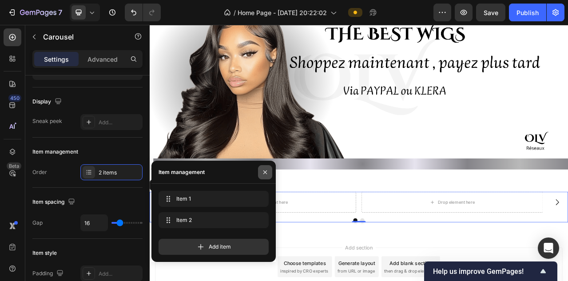
click at [267, 172] on icon "button" at bounding box center [264, 172] width 7 height 7
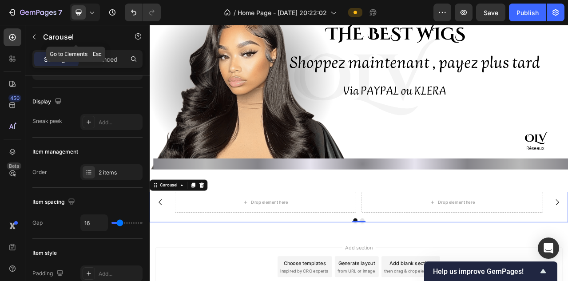
click at [31, 33] on icon "button" at bounding box center [34, 36] width 7 height 7
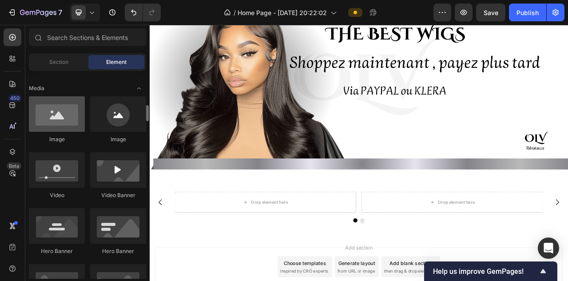
scroll to position [263, 0]
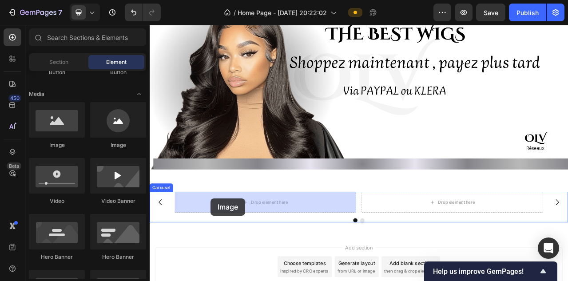
drag, startPoint x: 208, startPoint y: 139, endPoint x: 227, endPoint y: 246, distance: 108.3
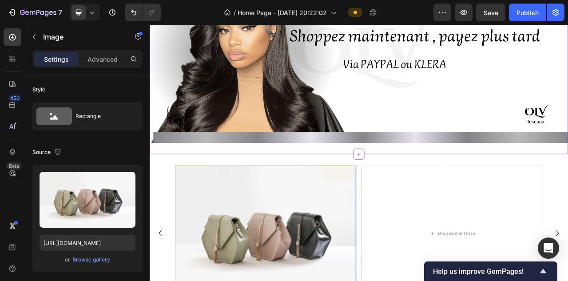
scroll to position [1069, 0]
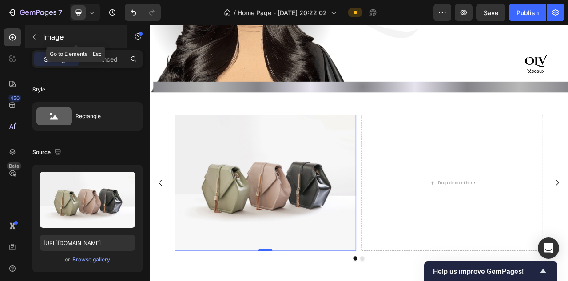
click at [37, 34] on icon "button" at bounding box center [34, 36] width 7 height 7
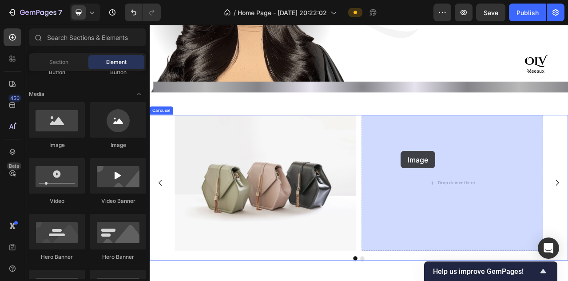
drag, startPoint x: 213, startPoint y: 146, endPoint x: 470, endPoint y: 184, distance: 260.6
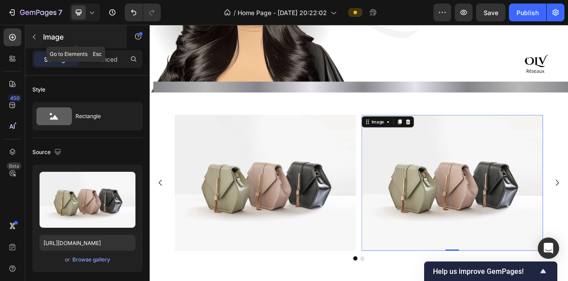
click at [36, 39] on icon "button" at bounding box center [34, 36] width 7 height 7
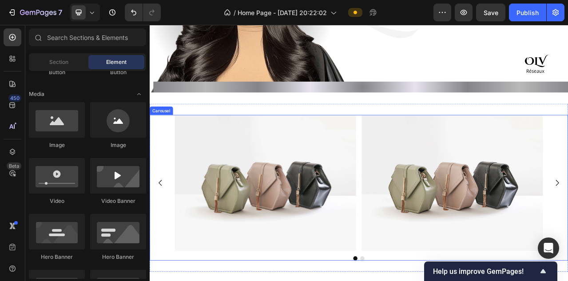
click at [165, 256] on div "Image Image" at bounding box center [416, 225] width 533 height 173
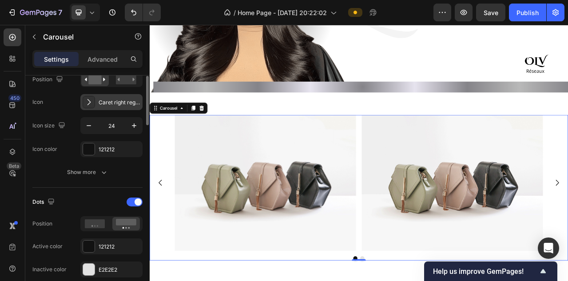
scroll to position [370, 0]
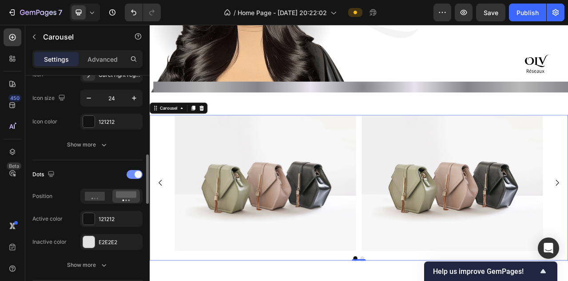
click at [130, 175] on div at bounding box center [134, 174] width 16 height 9
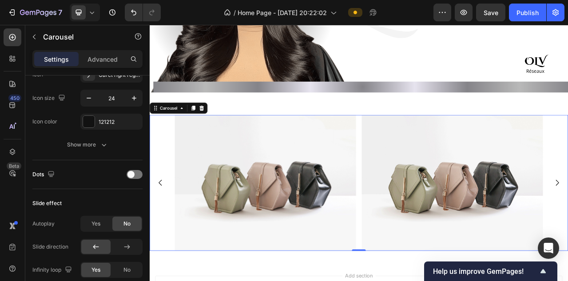
click at [170, 166] on div "Image Image" at bounding box center [416, 225] width 533 height 173
click at [250, 182] on img at bounding box center [297, 225] width 231 height 173
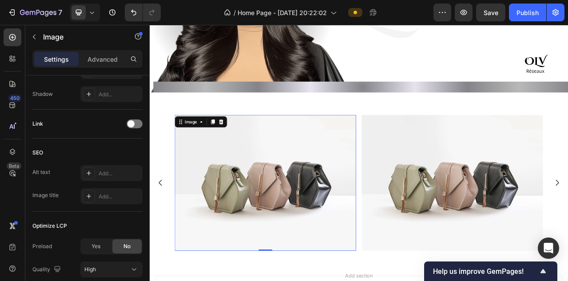
scroll to position [0, 0]
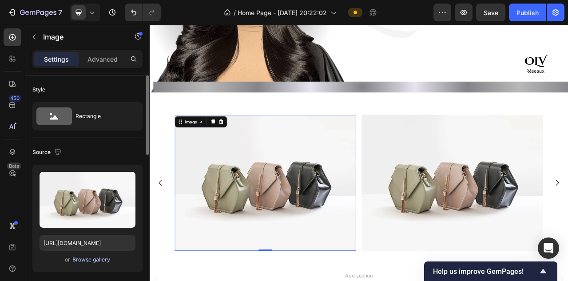
click at [93, 259] on div "Browse gallery" at bounding box center [91, 260] width 38 height 8
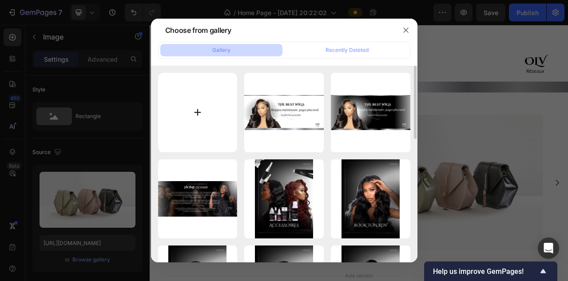
type input "C:\fakepath\7.png"
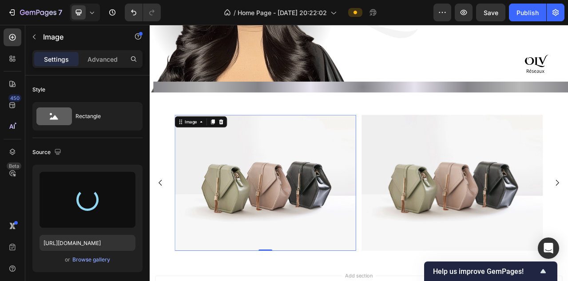
type input "[URL][DOMAIN_NAME]"
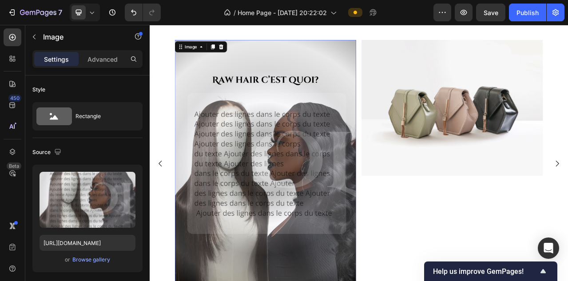
scroll to position [1168, 0]
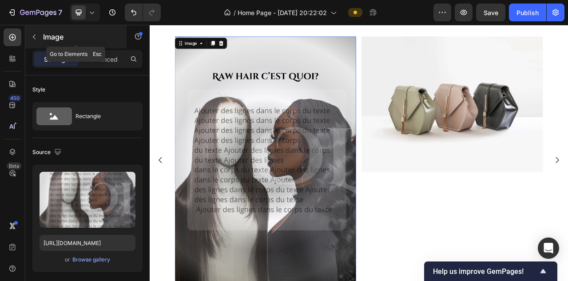
click at [38, 39] on button "button" at bounding box center [34, 37] width 14 height 14
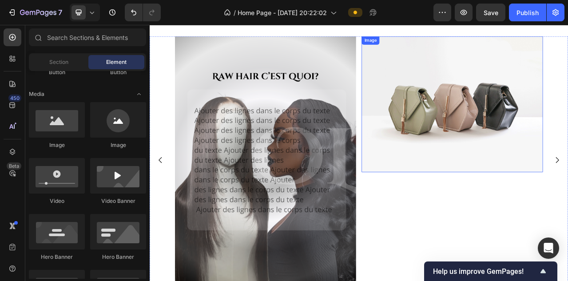
click at [474, 119] on img at bounding box center [534, 125] width 231 height 173
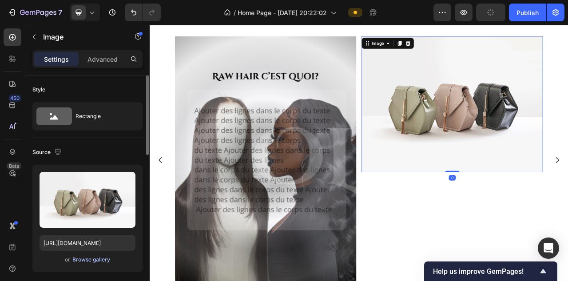
click at [92, 262] on div "Browse gallery" at bounding box center [91, 260] width 38 height 8
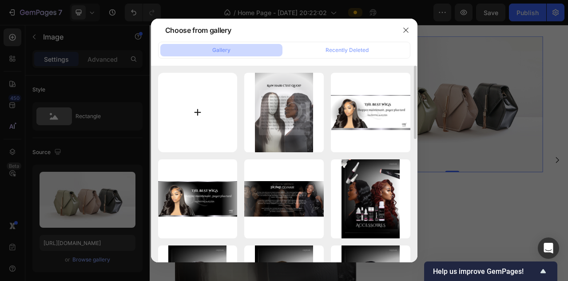
type input "C:\fakepath\8.png"
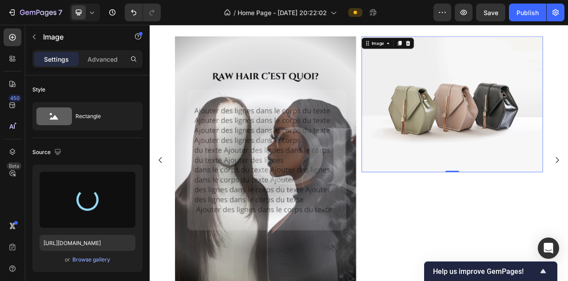
type input "[URL][DOMAIN_NAME]"
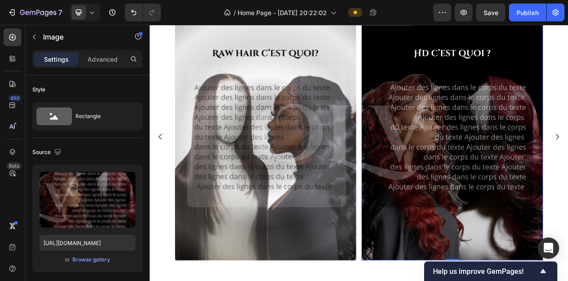
scroll to position [1199, 0]
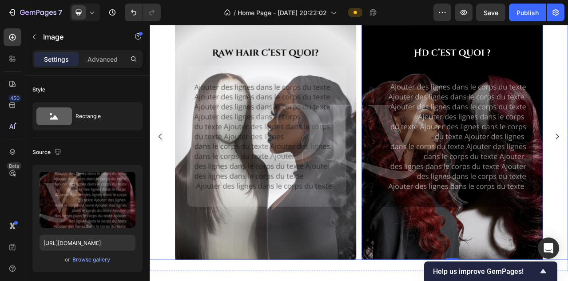
click at [163, 165] on icon "Carousel Back Arrow" at bounding box center [163, 167] width 11 height 11
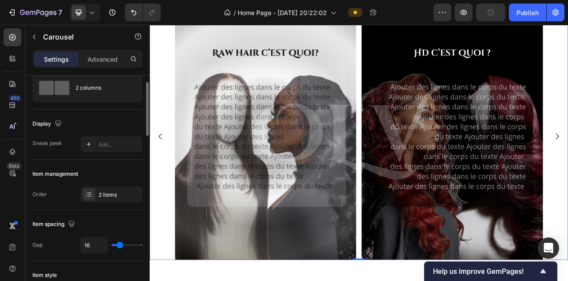
scroll to position [31, 0]
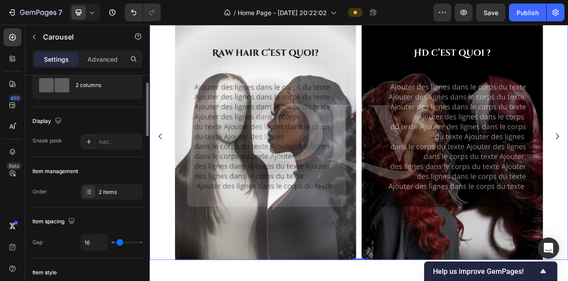
type input "0"
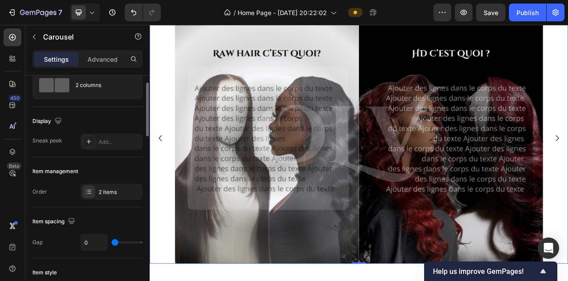
scroll to position [1201, 0]
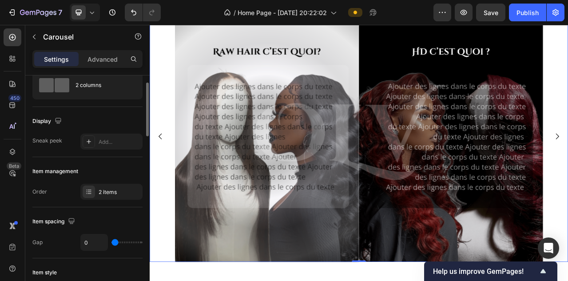
drag, startPoint x: 118, startPoint y: 243, endPoint x: 101, endPoint y: 243, distance: 17.3
type input "0"
click at [111, 243] on input "range" at bounding box center [126, 242] width 31 height 2
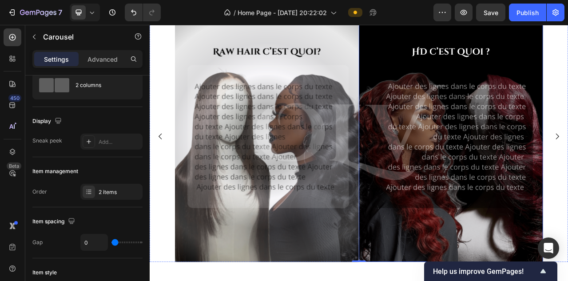
click at [440, 100] on img at bounding box center [533, 167] width 234 height 320
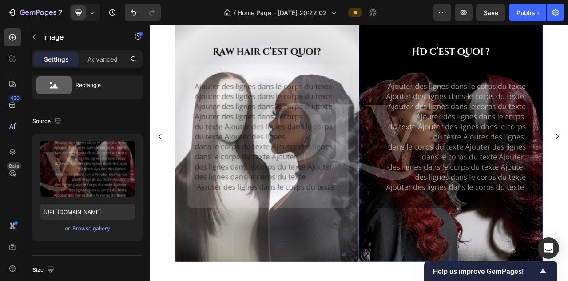
scroll to position [0, 0]
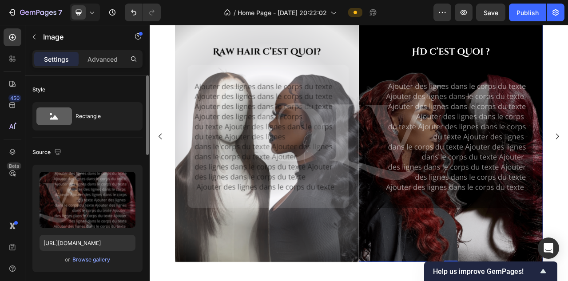
click at [66, 259] on span "or" at bounding box center [67, 259] width 5 height 11
click at [86, 260] on div "Browse gallery" at bounding box center [91, 260] width 38 height 8
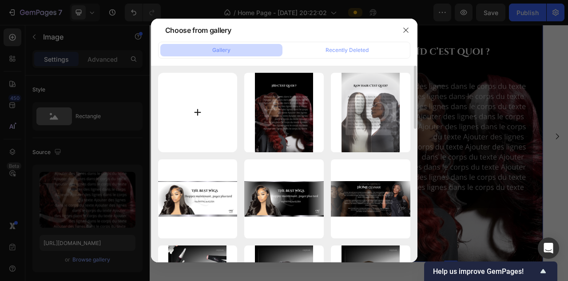
type input "C:\fakepath\COLLECTIONS.png"
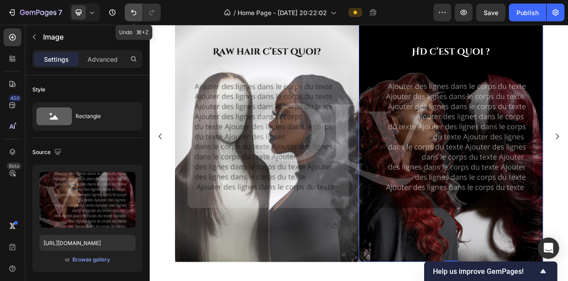
click at [134, 15] on icon "Undo/Redo" at bounding box center [133, 12] width 9 height 9
click at [134, 15] on icon "Undo/Redo" at bounding box center [133, 13] width 5 height 6
type input "[URL][DOMAIN_NAME]"
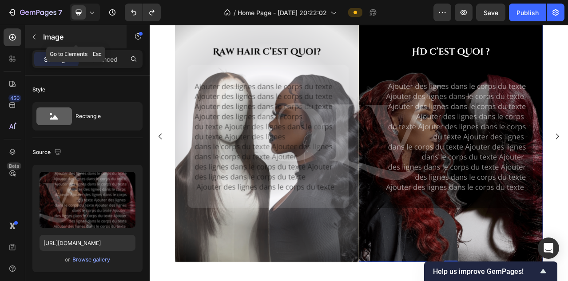
click at [35, 39] on icon "button" at bounding box center [34, 37] width 3 height 5
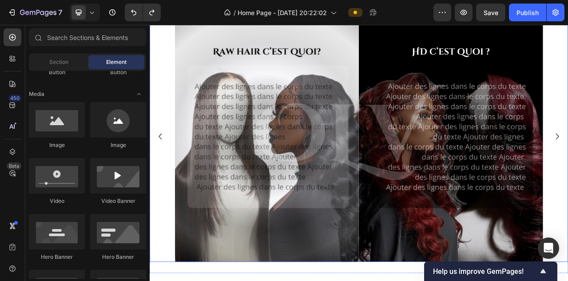
click at [157, 141] on div "Image Image" at bounding box center [416, 167] width 533 height 320
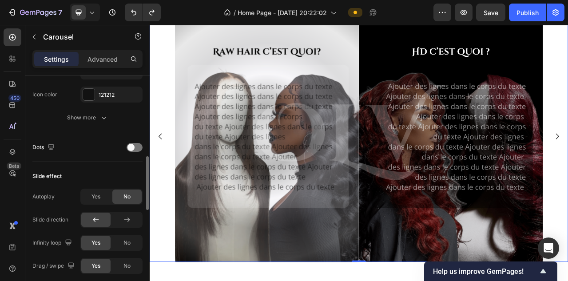
scroll to position [404, 0]
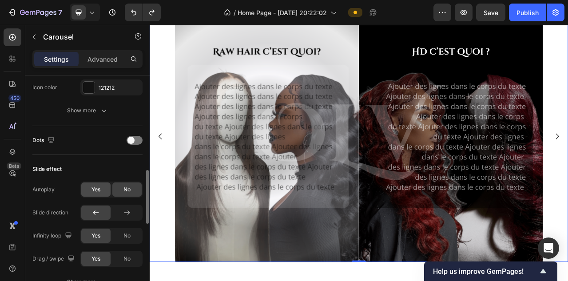
click at [96, 191] on span "Yes" at bounding box center [95, 190] width 9 height 8
click at [113, 190] on div "No" at bounding box center [126, 189] width 29 height 14
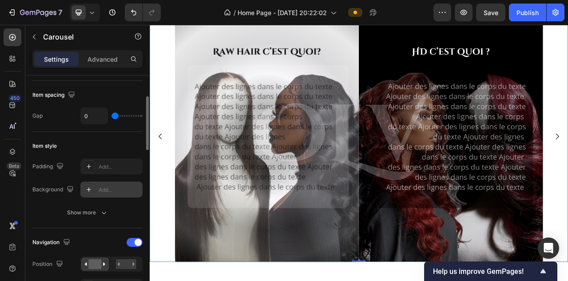
scroll to position [145, 0]
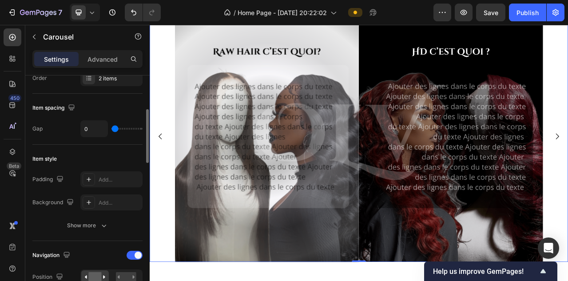
type input "5"
type input "9"
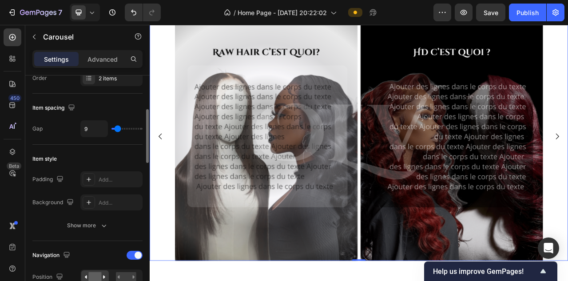
type input "8"
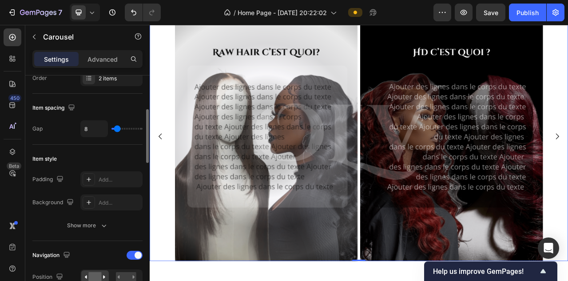
scroll to position [1200, 0]
type input "8"
click at [117, 128] on input "range" at bounding box center [126, 129] width 31 height 2
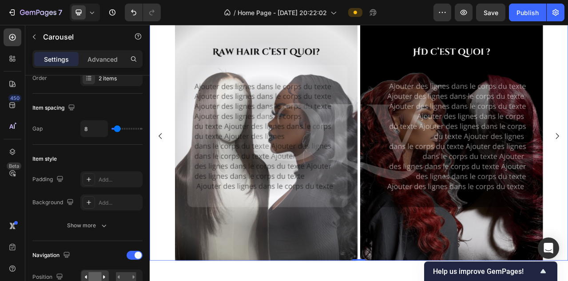
click at [567, 63] on div "Image Image" at bounding box center [416, 166] width 533 height 317
click at [94, 11] on icon at bounding box center [91, 12] width 9 height 9
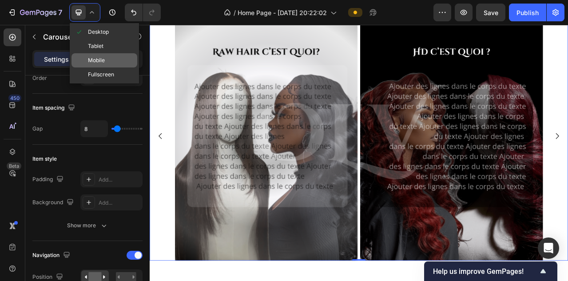
click at [94, 59] on span "Mobile" at bounding box center [96, 60] width 17 height 9
type input "100%"
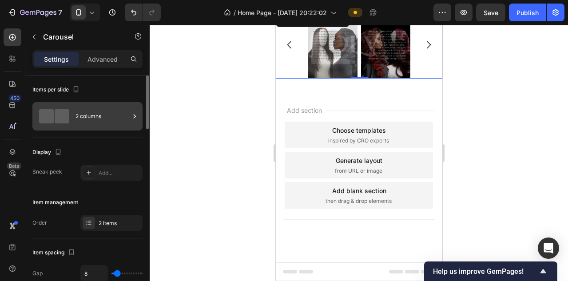
click at [93, 111] on div "2 columns" at bounding box center [102, 116] width 54 height 20
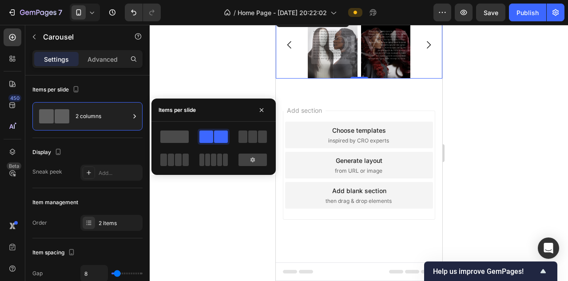
click at [166, 134] on span at bounding box center [174, 136] width 28 height 12
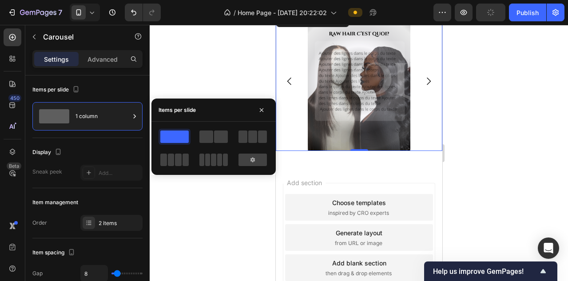
scroll to position [1070, 0]
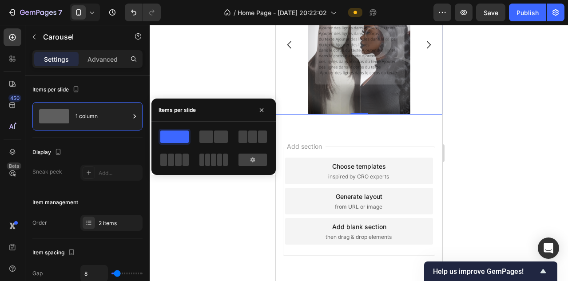
click at [431, 47] on icon "Carousel Next Arrow" at bounding box center [427, 44] width 11 height 11
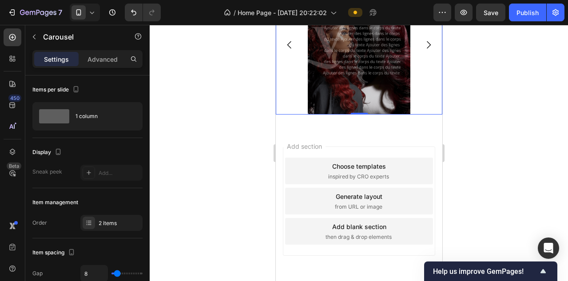
click at [286, 43] on icon "Carousel Back Arrow" at bounding box center [289, 44] width 11 height 11
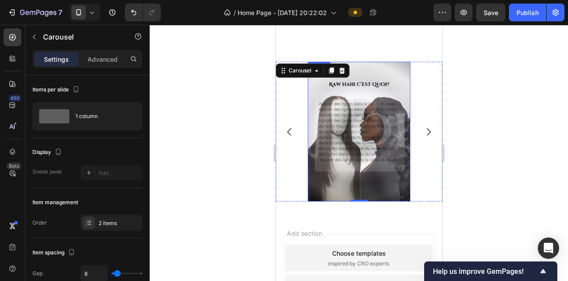
scroll to position [971, 0]
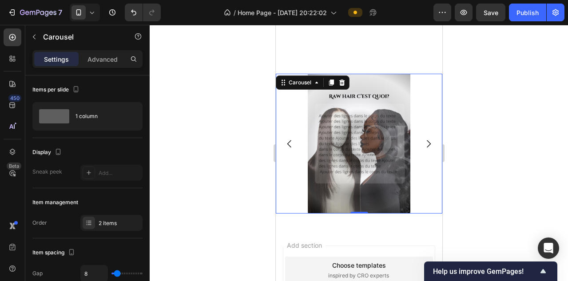
click at [292, 114] on div "Image Image" at bounding box center [358, 144] width 166 height 140
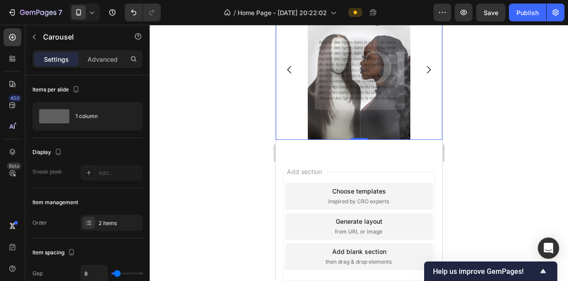
click at [326, 114] on img at bounding box center [358, 70] width 103 height 140
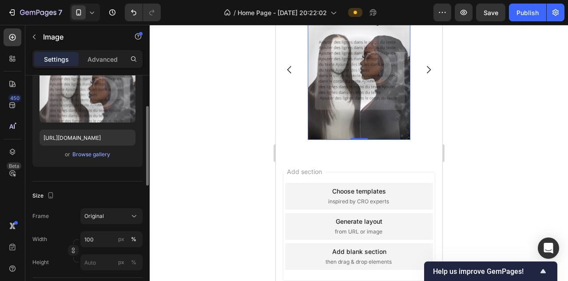
scroll to position [108, 0]
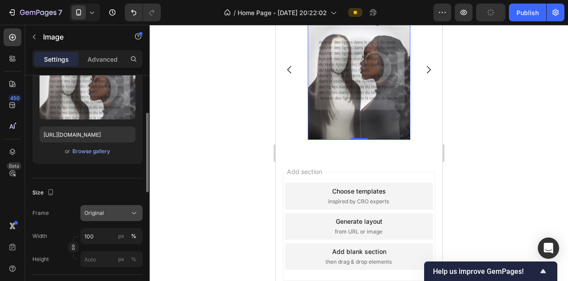
click at [94, 211] on span "Original" at bounding box center [94, 213] width 20 height 8
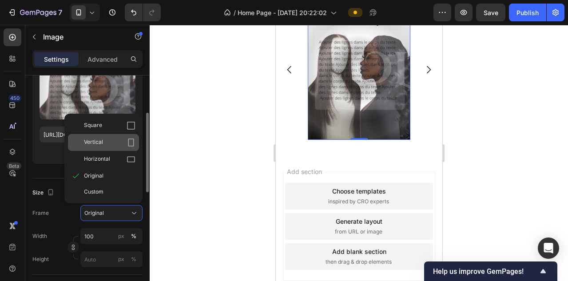
click at [106, 145] on div "Vertical" at bounding box center [109, 142] width 51 height 9
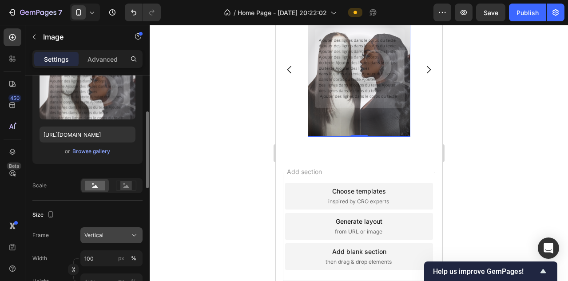
click at [103, 237] on span "Vertical" at bounding box center [93, 235] width 19 height 8
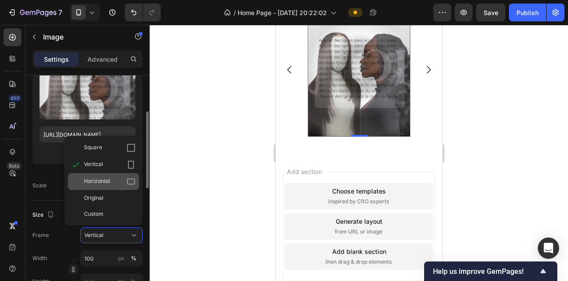
click at [98, 178] on span "Horizontal" at bounding box center [97, 181] width 26 height 9
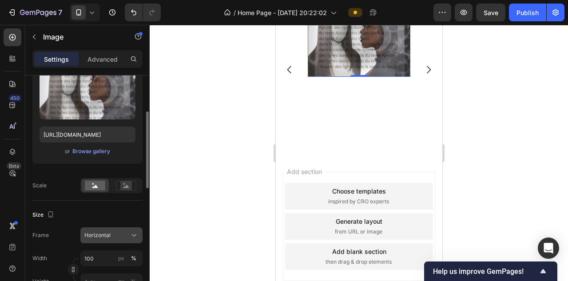
click at [101, 236] on span "Horizontal" at bounding box center [97, 235] width 26 height 8
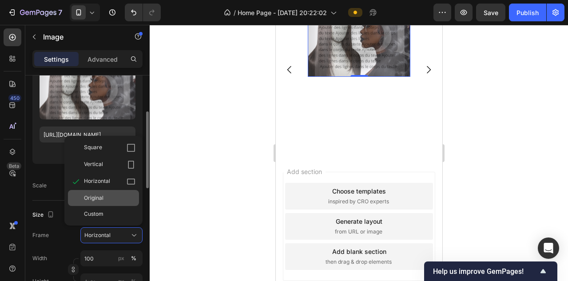
click at [95, 200] on span "Original" at bounding box center [94, 198] width 20 height 8
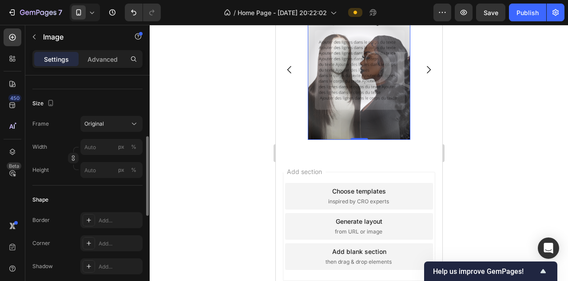
scroll to position [201, 0]
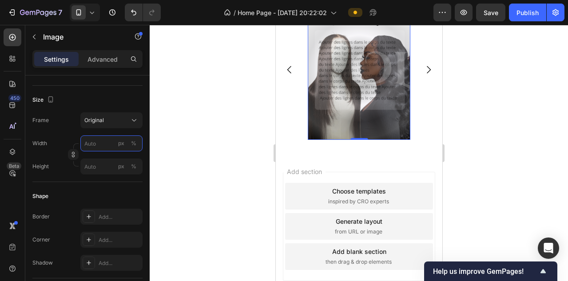
click at [105, 143] on input "px %" at bounding box center [111, 143] width 62 height 16
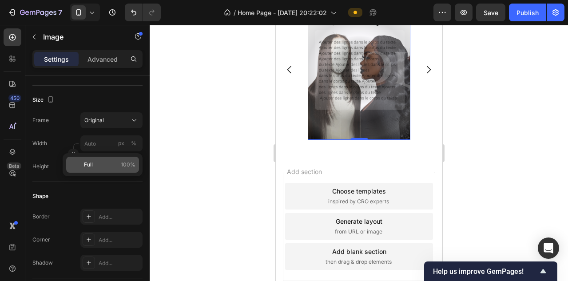
click at [99, 171] on div "Full 100%" at bounding box center [102, 165] width 73 height 16
type input "100"
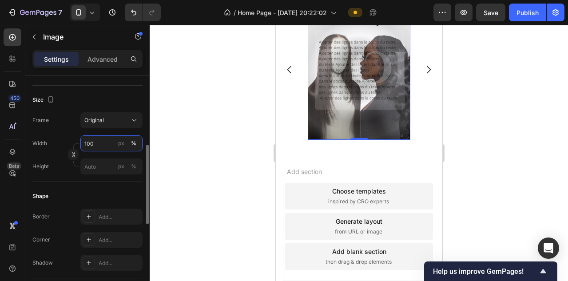
click at [113, 143] on input "100" at bounding box center [111, 143] width 62 height 16
click at [200, 72] on div at bounding box center [359, 153] width 418 height 256
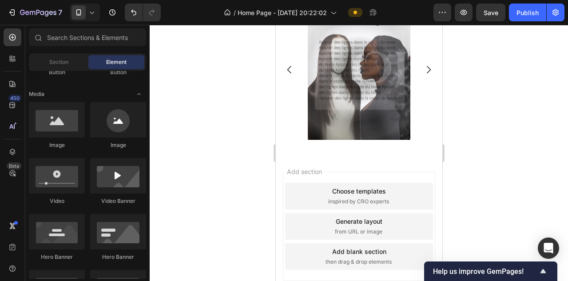
click at [200, 72] on div at bounding box center [359, 153] width 418 height 256
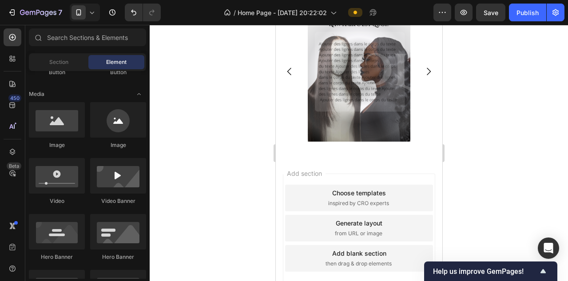
scroll to position [979, 0]
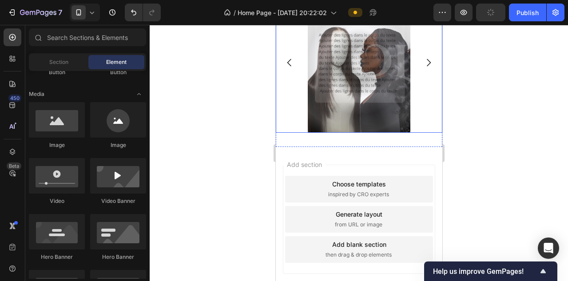
click at [292, 93] on div "Image Image" at bounding box center [358, 63] width 166 height 140
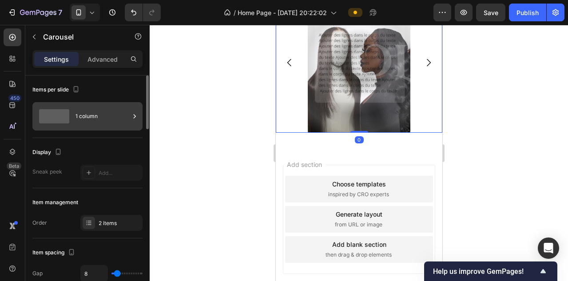
click at [123, 113] on div "1 column" at bounding box center [102, 116] width 54 height 20
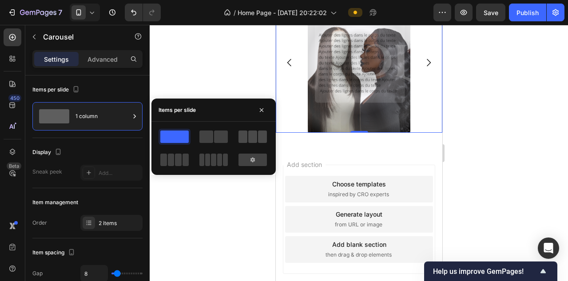
click at [254, 140] on span at bounding box center [252, 136] width 9 height 12
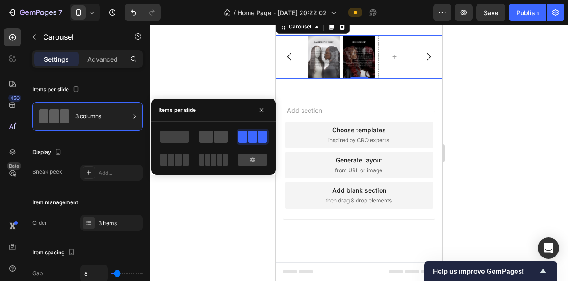
click at [214, 137] on span at bounding box center [221, 136] width 14 height 12
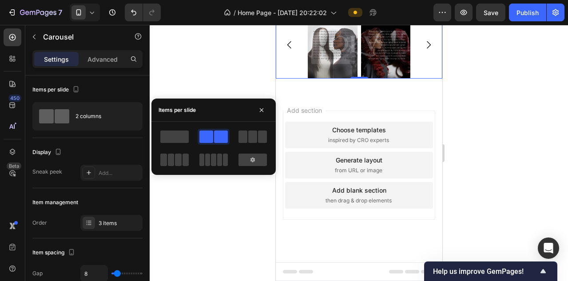
click at [216, 62] on div at bounding box center [359, 153] width 418 height 256
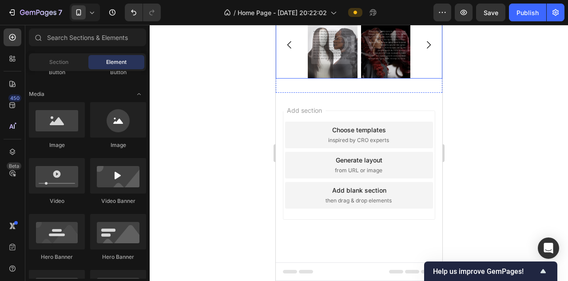
click at [285, 78] on div "Image Image" at bounding box center [358, 44] width 166 height 67
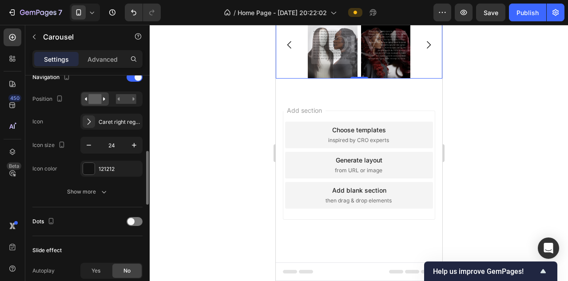
scroll to position [329, 0]
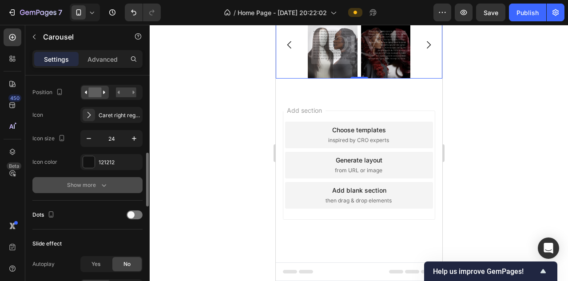
click at [81, 184] on div "Show more" at bounding box center [87, 185] width 41 height 9
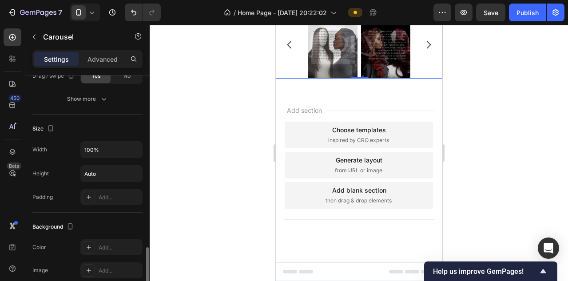
scroll to position [783, 0]
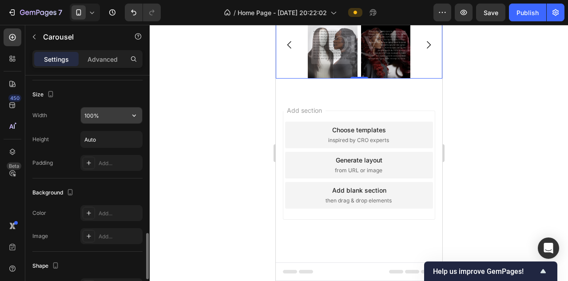
click at [112, 122] on input "100%" at bounding box center [111, 115] width 61 height 16
click at [135, 120] on button "button" at bounding box center [134, 115] width 16 height 16
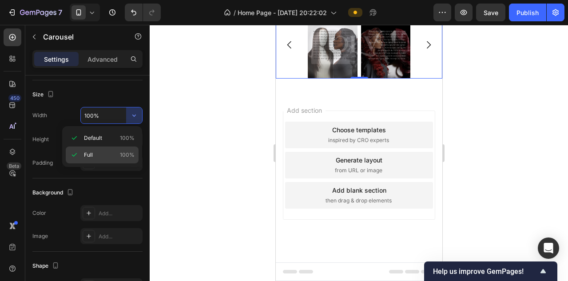
click at [104, 158] on p "Full 100%" at bounding box center [109, 155] width 51 height 8
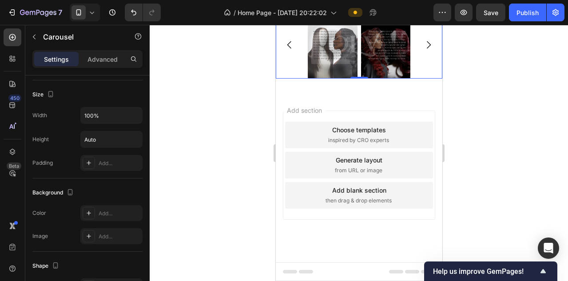
click at [93, 10] on icon at bounding box center [91, 12] width 9 height 9
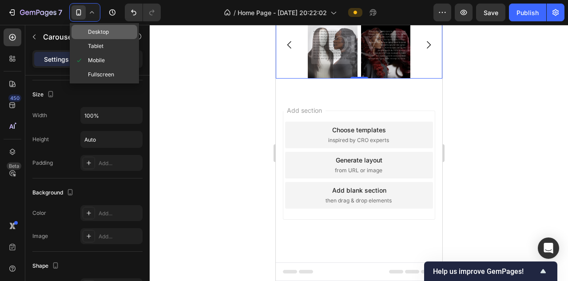
click at [100, 29] on span "Desktop" at bounding box center [98, 32] width 21 height 9
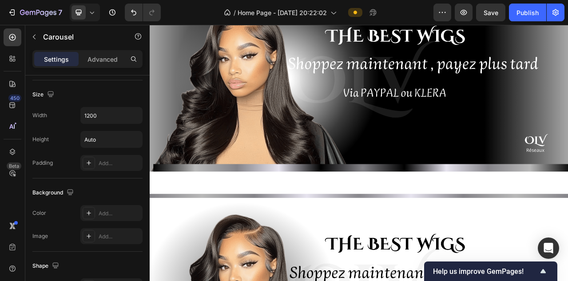
scroll to position [702, 0]
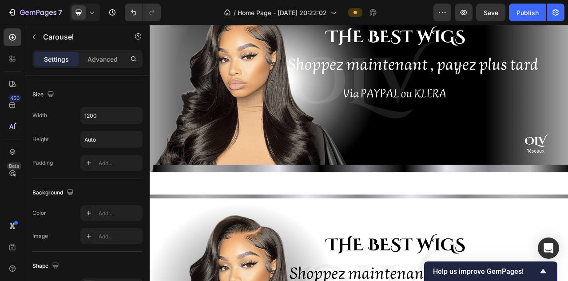
click at [91, 16] on icon at bounding box center [91, 12] width 9 height 9
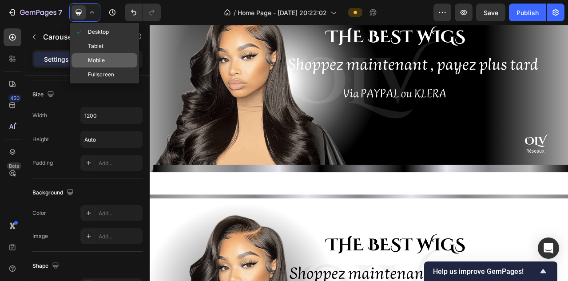
click at [91, 64] on span "Mobile" at bounding box center [96, 60] width 17 height 9
type input "100%"
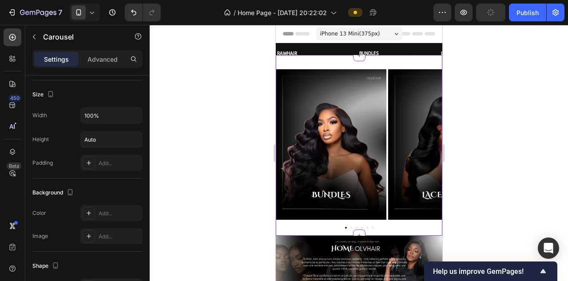
click at [317, 128] on img at bounding box center [330, 144] width 111 height 150
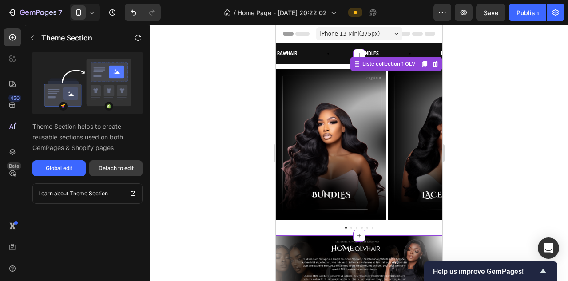
click at [102, 173] on button "Detach to edit" at bounding box center [115, 168] width 53 height 16
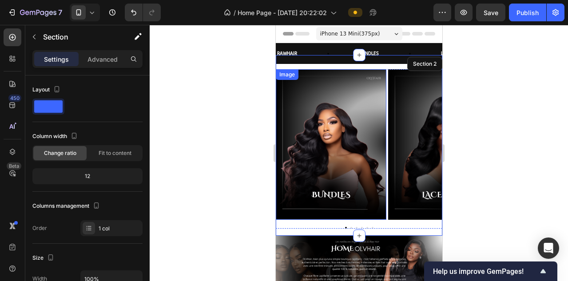
click at [324, 145] on img at bounding box center [330, 144] width 111 height 150
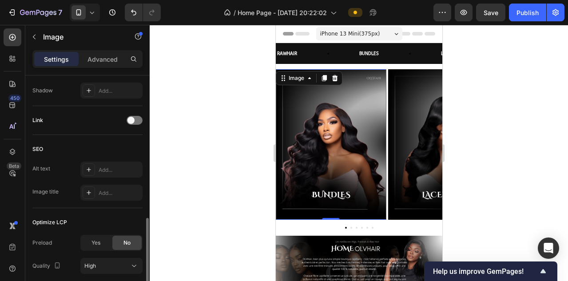
scroll to position [396, 0]
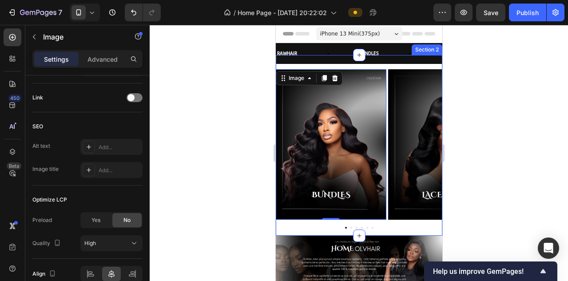
click at [390, 64] on div "Image 0 Image Image Image Image Image Carousel Row Section 2" at bounding box center [358, 145] width 166 height 181
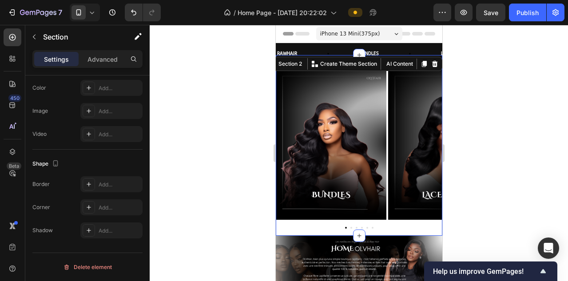
scroll to position [0, 0]
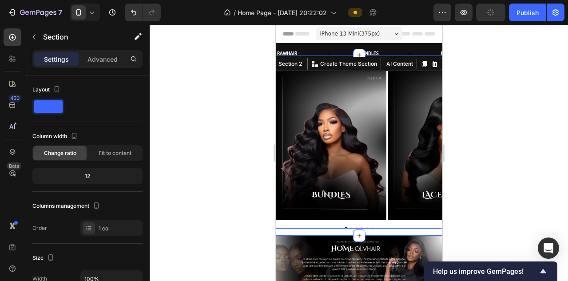
click at [385, 83] on div "Image Image Image Image Image Image" at bounding box center [358, 144] width 166 height 150
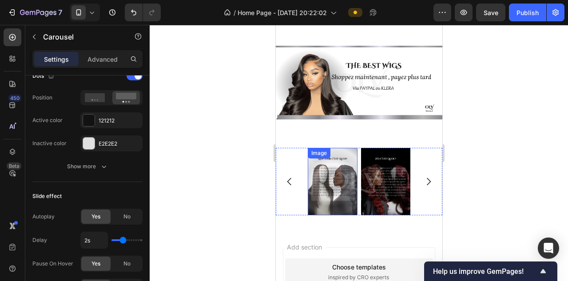
scroll to position [629, 0]
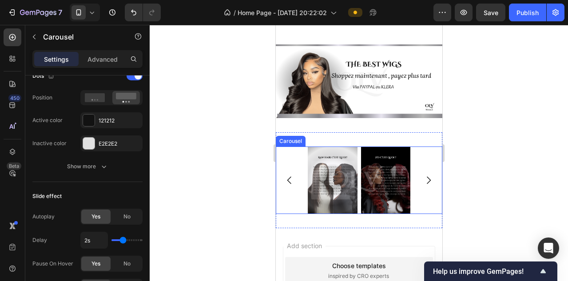
click at [294, 156] on div "Image Image" at bounding box center [358, 179] width 166 height 67
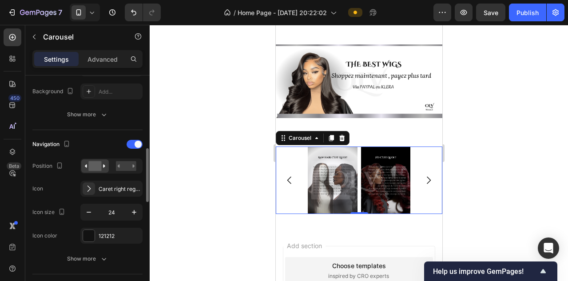
scroll to position [237, 0]
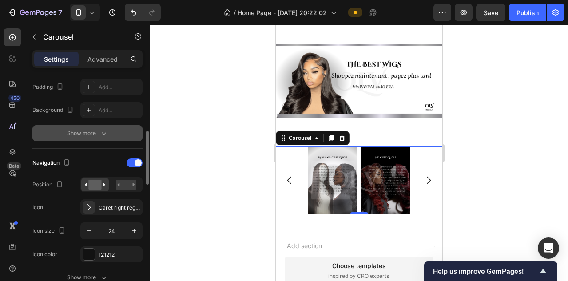
click at [84, 126] on button "Show more" at bounding box center [87, 133] width 110 height 16
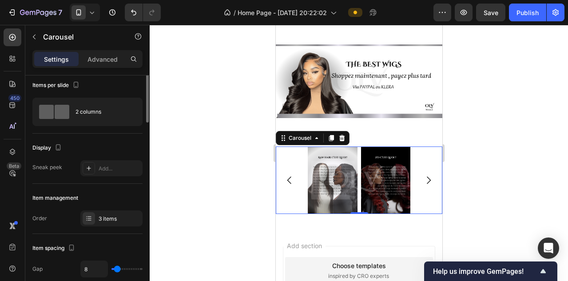
scroll to position [0, 0]
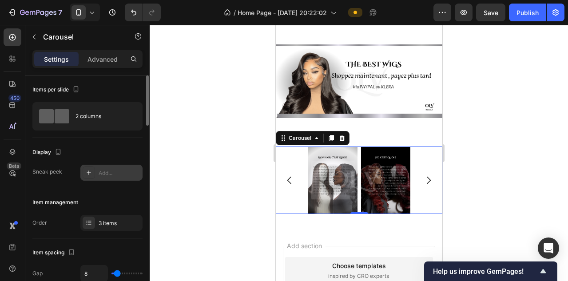
click at [99, 169] on div "Add..." at bounding box center [120, 173] width 42 height 8
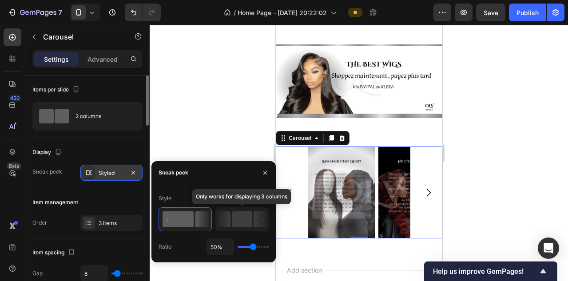
click at [223, 222] on icon at bounding box center [223, 219] width 15 height 16
type input "1%"
type input "1"
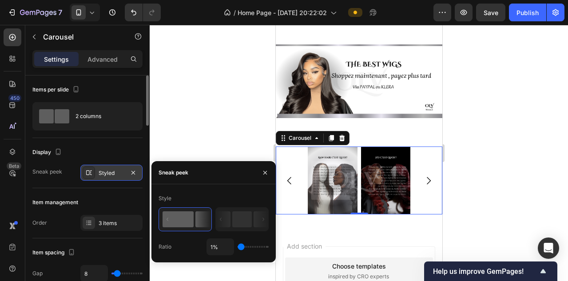
type input "100%"
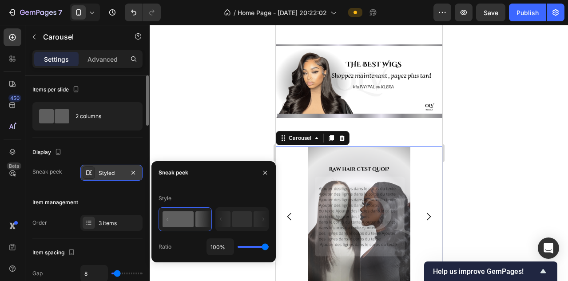
drag, startPoint x: 251, startPoint y: 246, endPoint x: 287, endPoint y: 241, distance: 36.3
type input "100"
click at [268, 246] on input "range" at bounding box center [252, 247] width 31 height 2
click at [263, 171] on icon "button" at bounding box center [264, 172] width 7 height 7
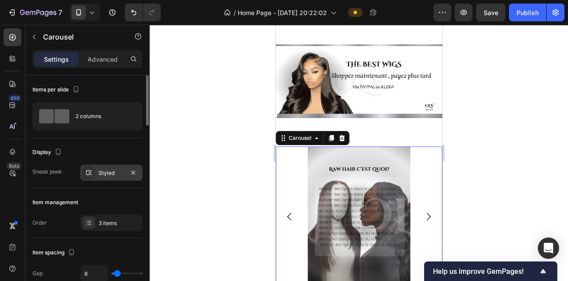
click at [246, 157] on div at bounding box center [359, 153] width 418 height 256
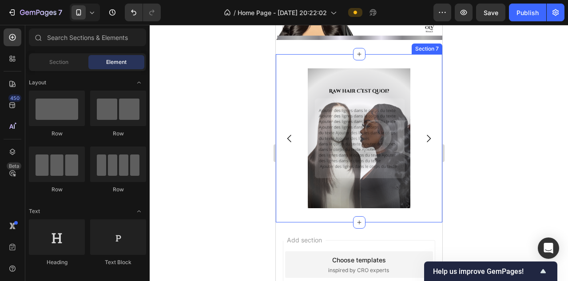
scroll to position [805, 0]
